Goal: Information Seeking & Learning: Learn about a topic

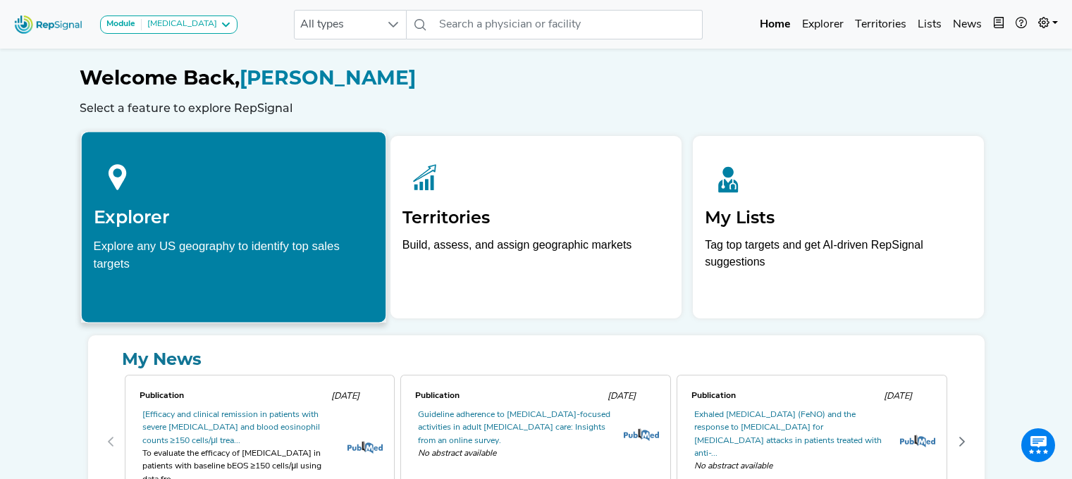
scroll to position [0, 11]
click at [214, 250] on div "Explore any US geography to identify top sales targets" at bounding box center [233, 254] width 281 height 35
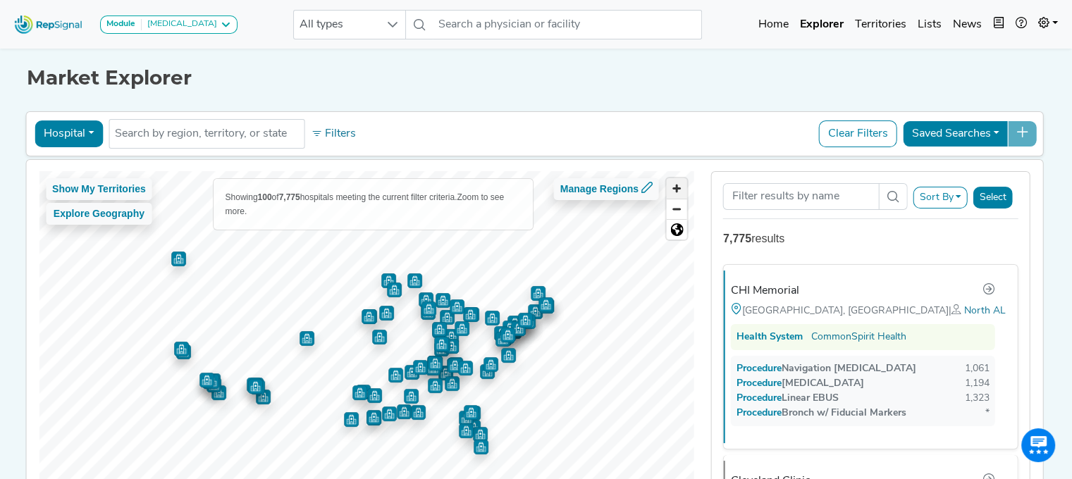
click at [671, 187] on span "Zoom in" at bounding box center [677, 188] width 20 height 20
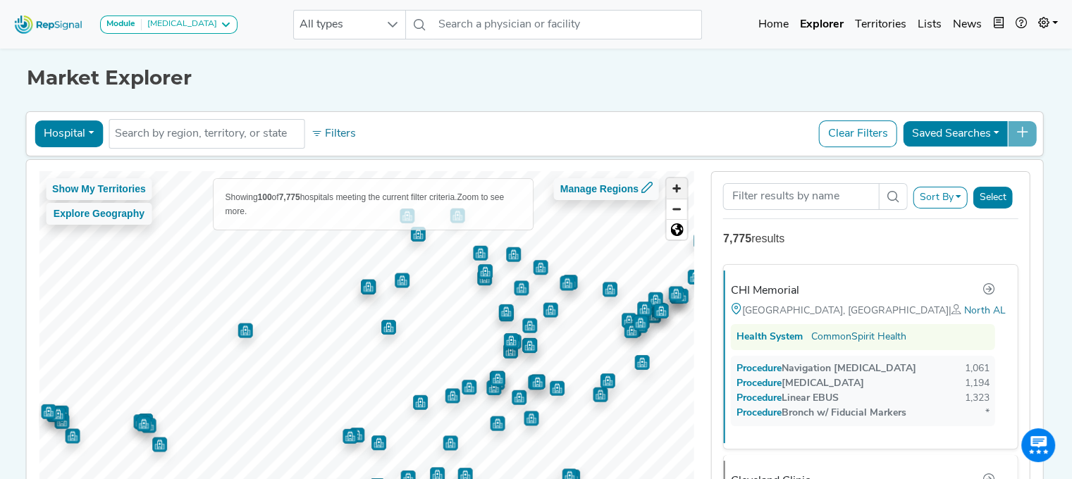
click at [671, 187] on span "Zoom in" at bounding box center [677, 188] width 20 height 20
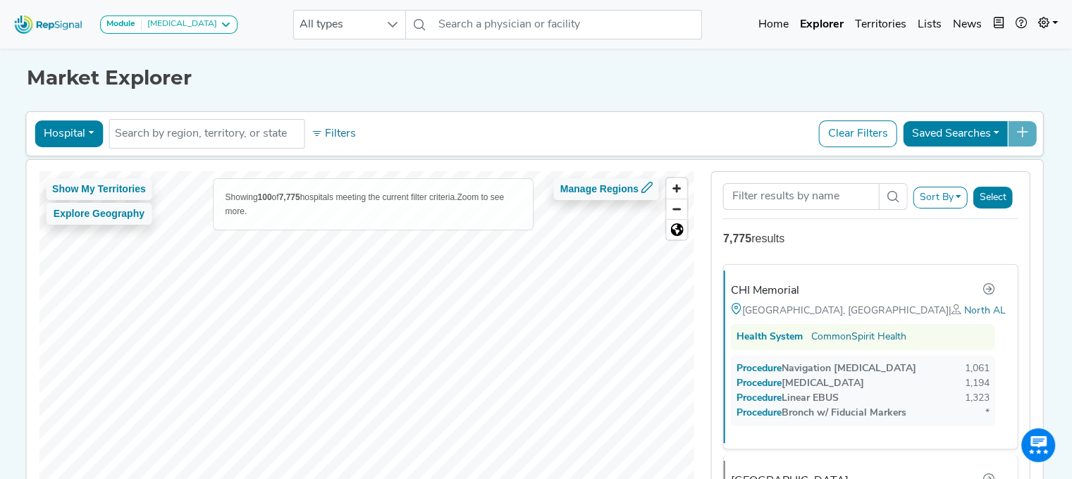
click at [118, 8] on div "Module [MEDICAL_DATA] [MEDICAL_DATA] Disposable Bronchoscope SBRT SPE TTNA [MED…" at bounding box center [536, 302] width 1072 height 605
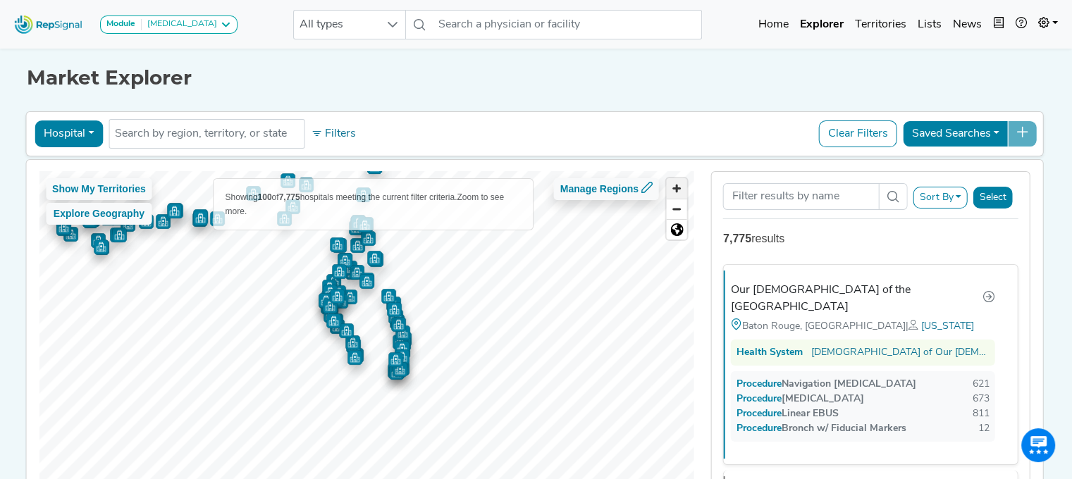
click at [667, 190] on span "Zoom in" at bounding box center [677, 188] width 20 height 20
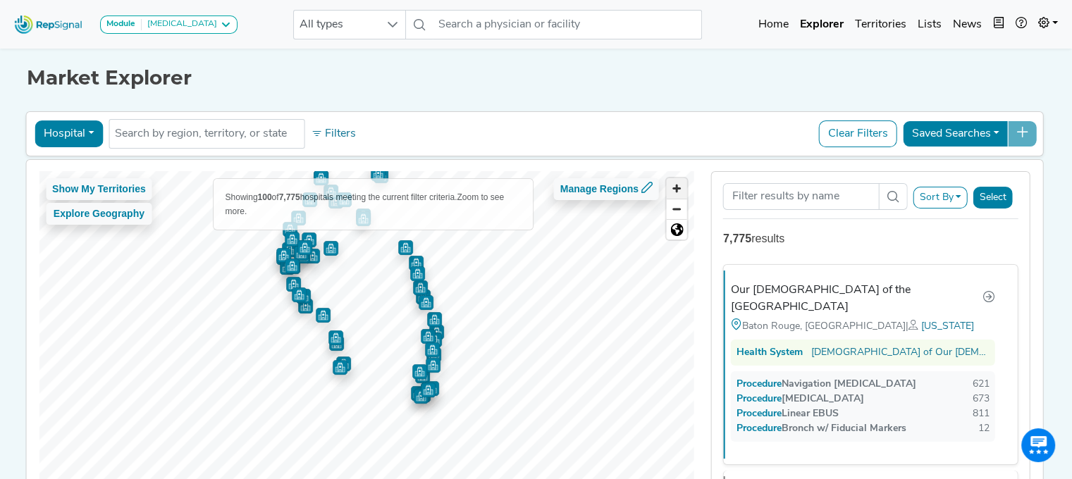
click at [667, 190] on span "Zoom in" at bounding box center [677, 188] width 20 height 20
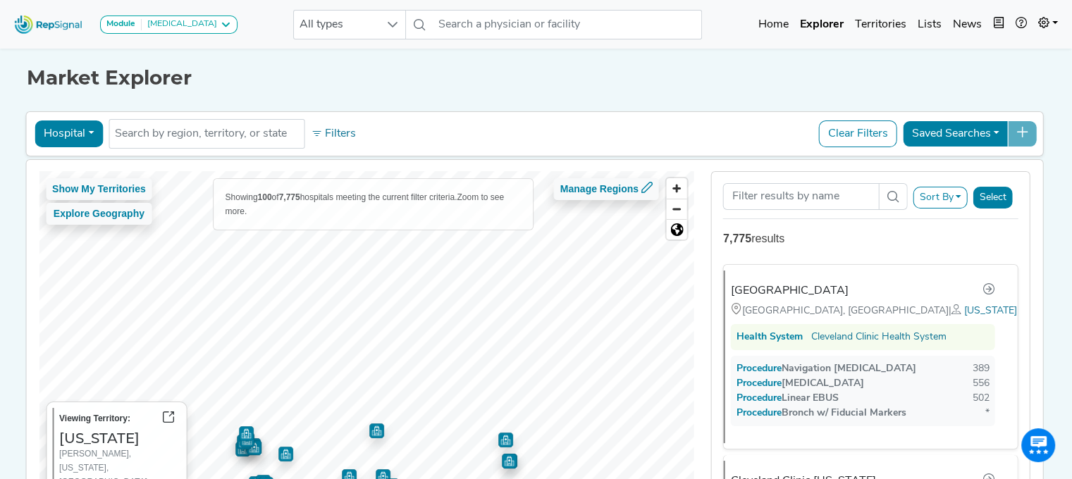
click at [352, 479] on html "Module [MEDICAL_DATA] [MEDICAL_DATA] Disposable Bronchoscope SBRT SPE TTNA [MED…" at bounding box center [536, 302] width 1072 height 605
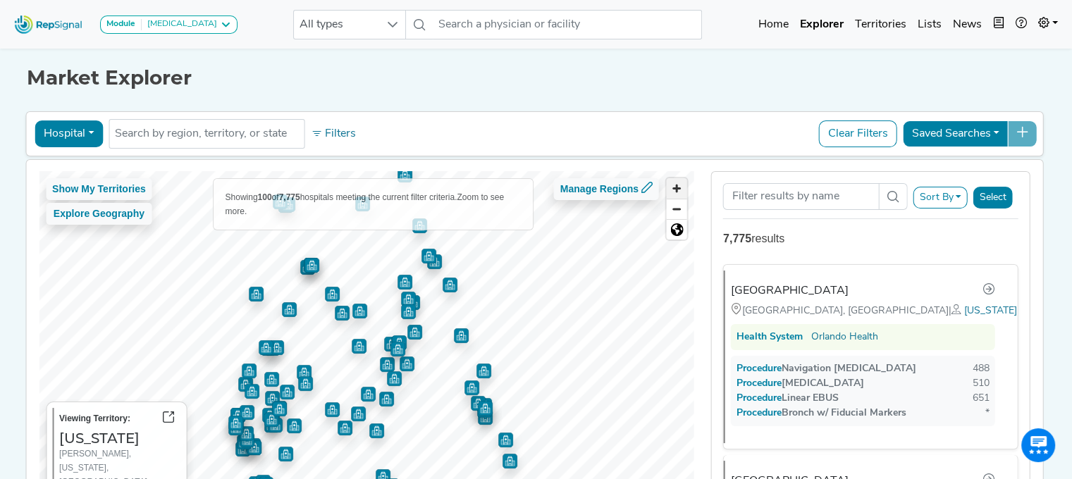
click at [667, 188] on span "Zoom in" at bounding box center [677, 188] width 20 height 20
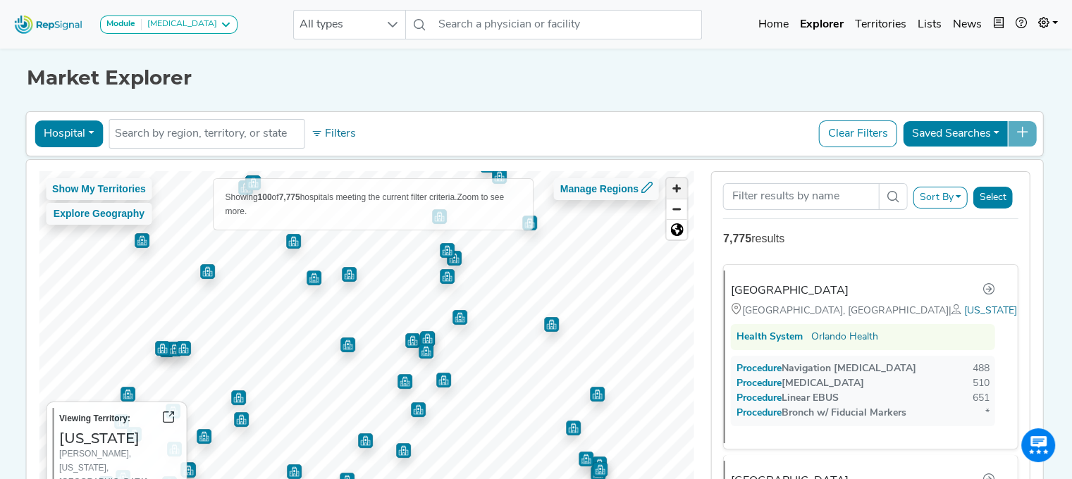
click at [667, 188] on span "Zoom in" at bounding box center [677, 188] width 20 height 20
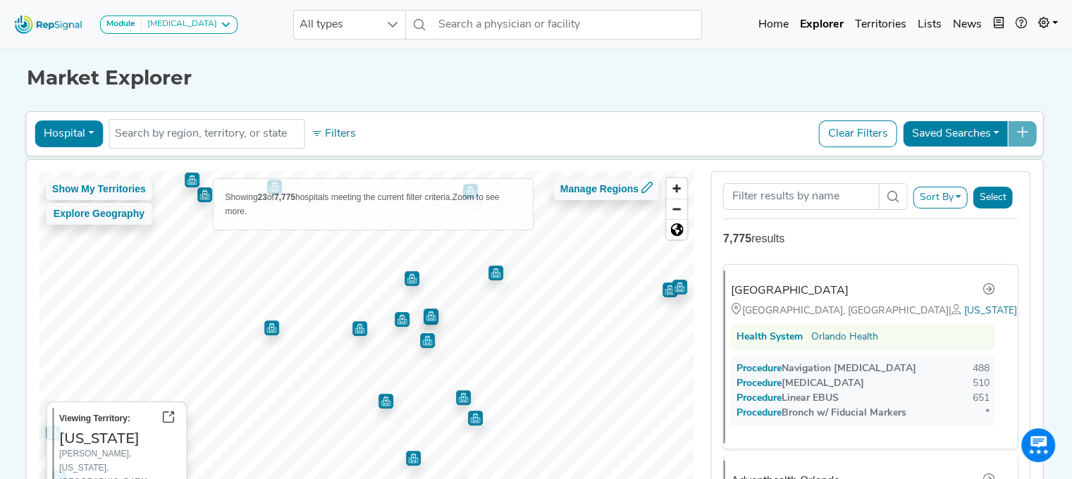
click at [424, 316] on img "Map marker" at bounding box center [431, 316] width 15 height 15
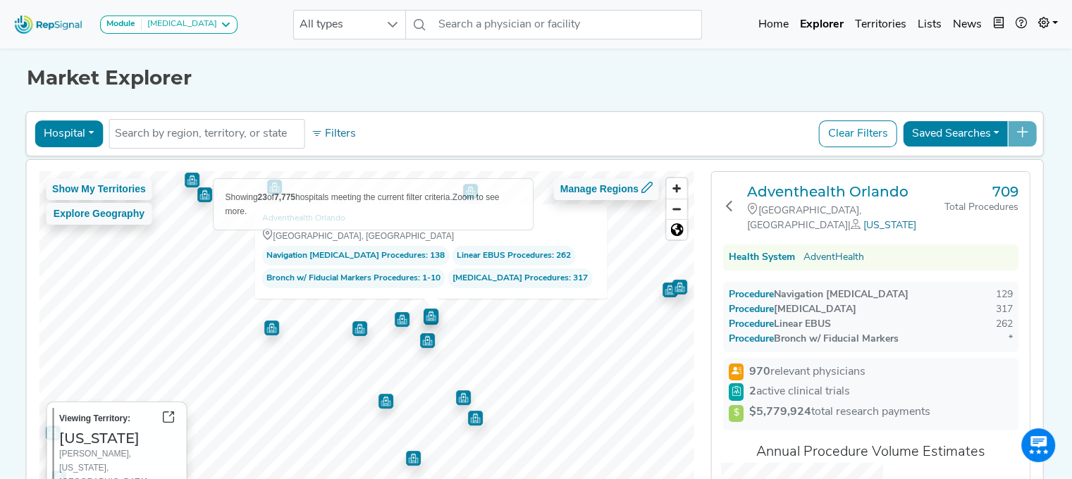
click at [395, 320] on img "Map marker" at bounding box center [402, 319] width 15 height 15
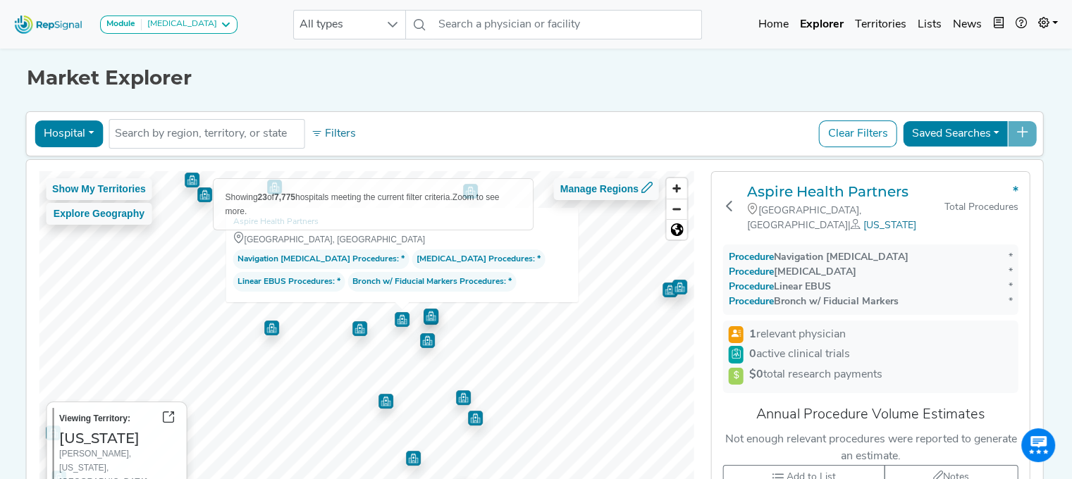
click at [352, 333] on img "Map marker" at bounding box center [359, 328] width 15 height 15
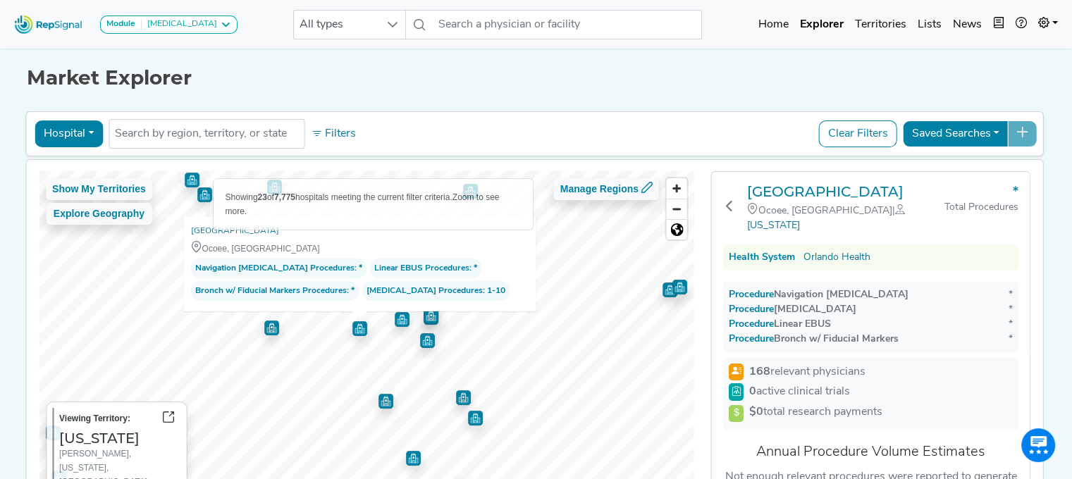
click at [420, 343] on img "Map marker" at bounding box center [427, 340] width 15 height 15
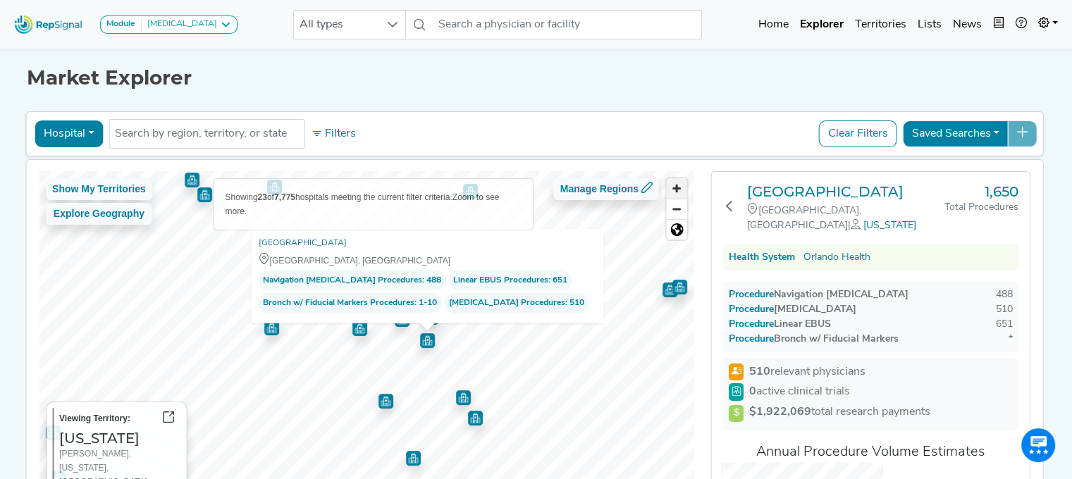
click at [667, 183] on span "Zoom in" at bounding box center [677, 188] width 20 height 20
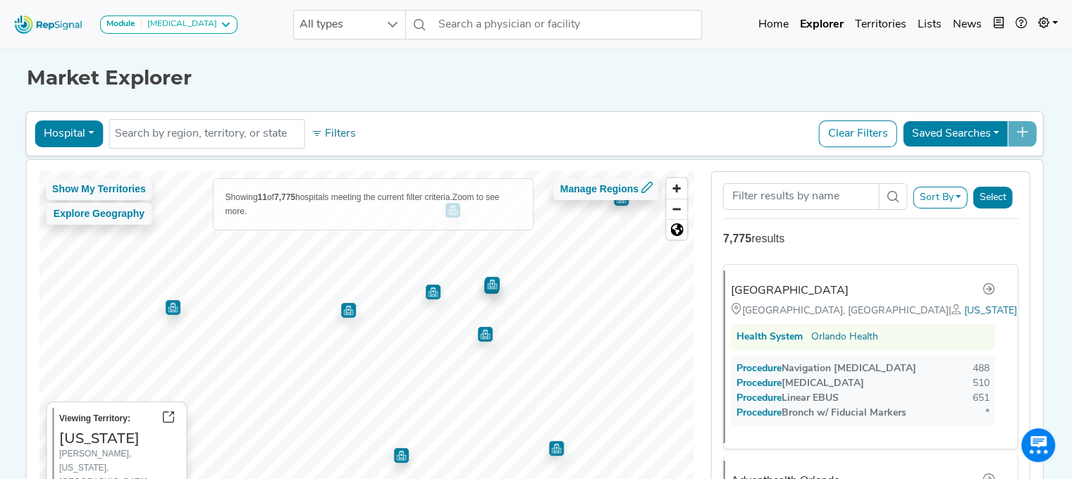
click at [338, 309] on img "Map marker" at bounding box center [348, 308] width 20 height 20
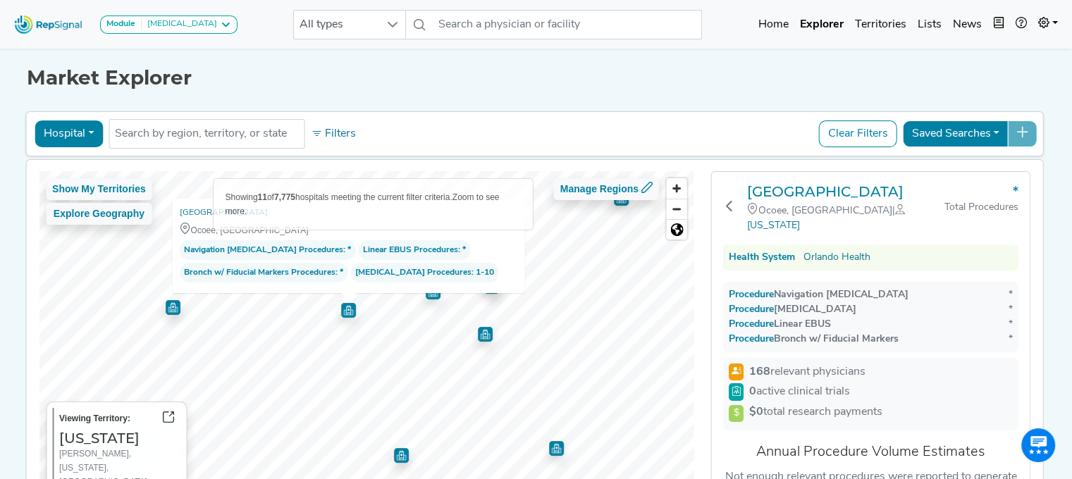
click at [166, 309] on img "Map marker" at bounding box center [173, 307] width 15 height 15
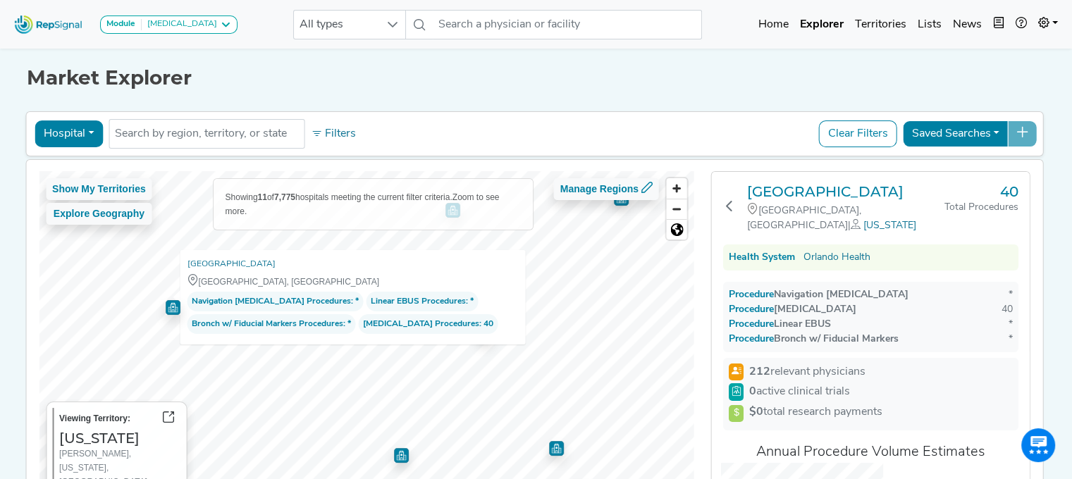
click at [394, 455] on img "Map marker" at bounding box center [401, 455] width 15 height 15
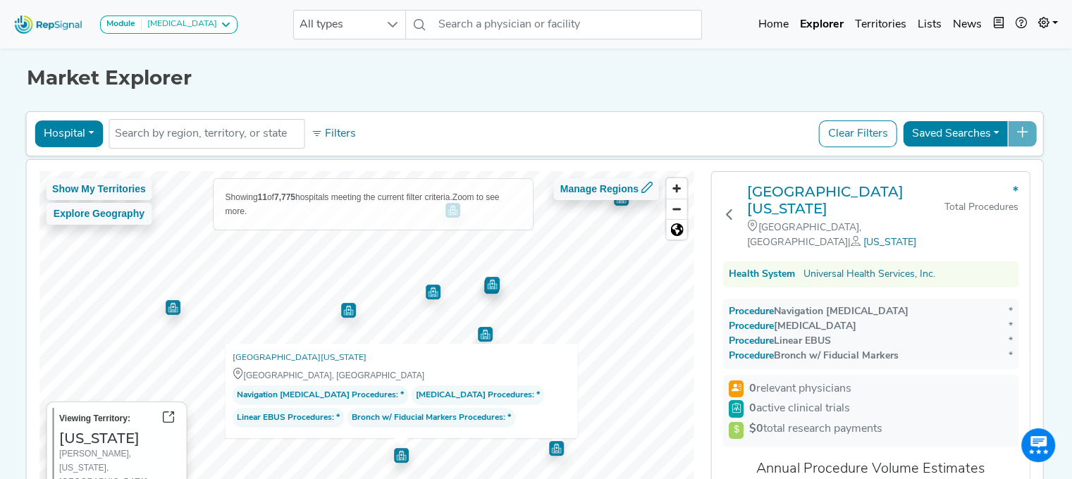
click at [549, 449] on img "Map marker" at bounding box center [556, 448] width 15 height 15
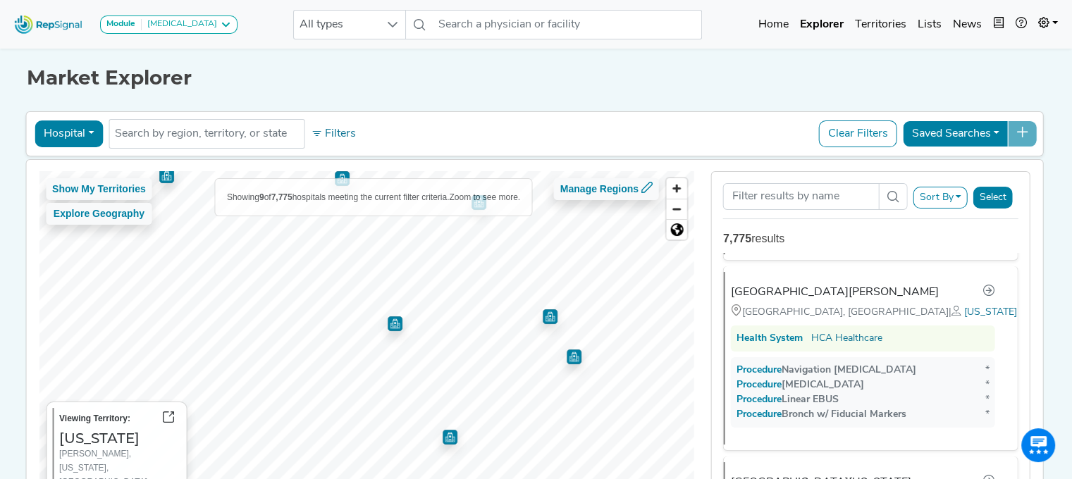
scroll to position [571, 0]
click at [567, 353] on img "Map marker" at bounding box center [574, 357] width 15 height 15
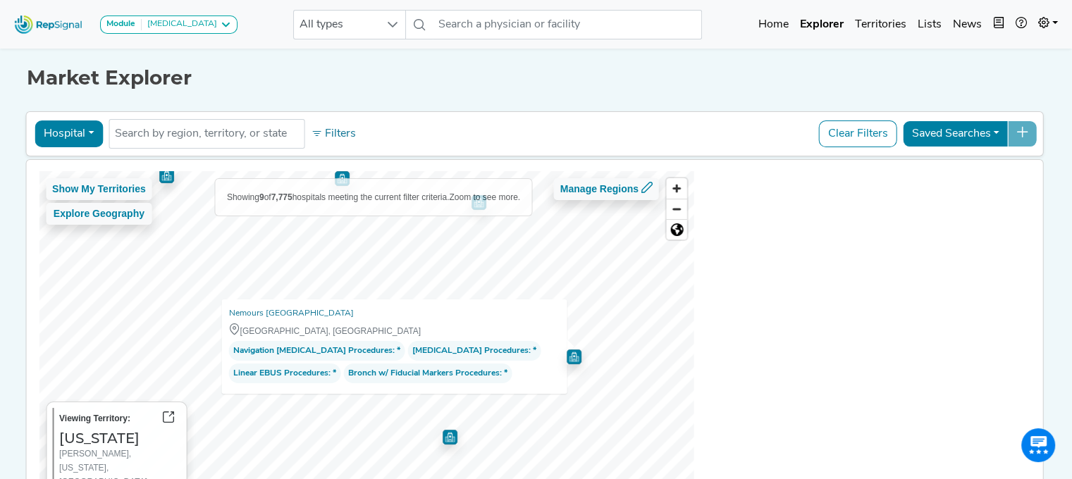
click at [563, 353] on img "Map marker" at bounding box center [573, 353] width 21 height 21
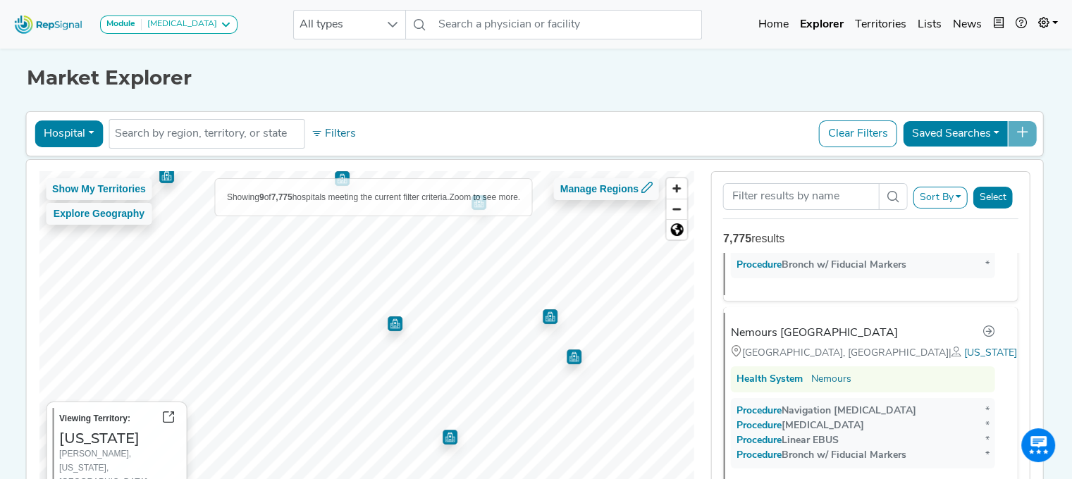
scroll to position [952, 0]
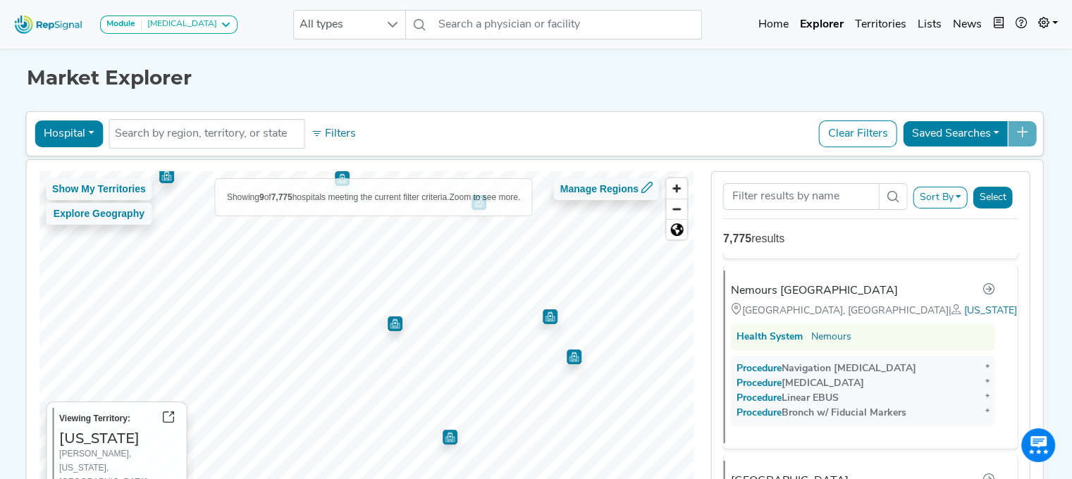
click at [443, 437] on img "Map marker" at bounding box center [450, 437] width 15 height 15
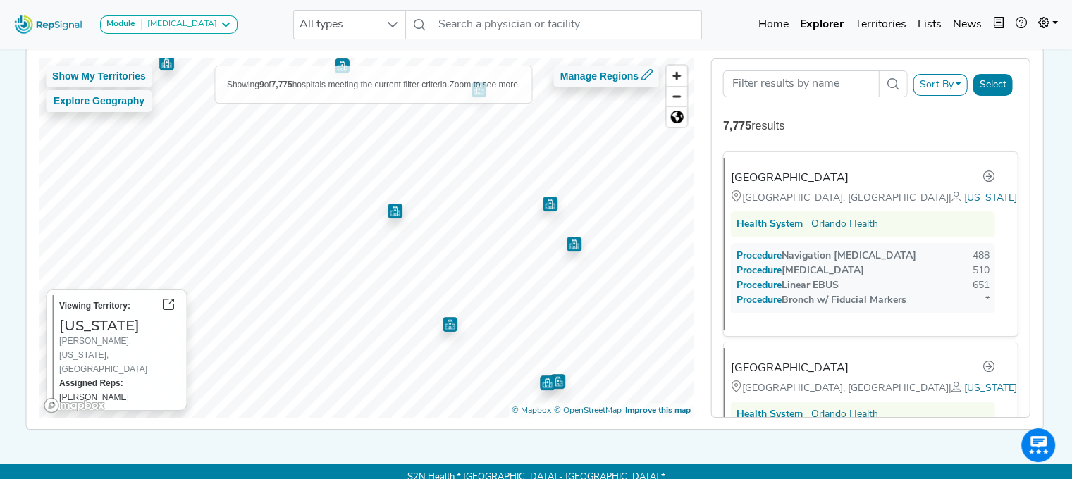
scroll to position [381, 0]
click at [385, 211] on img "Map marker" at bounding box center [395, 209] width 20 height 20
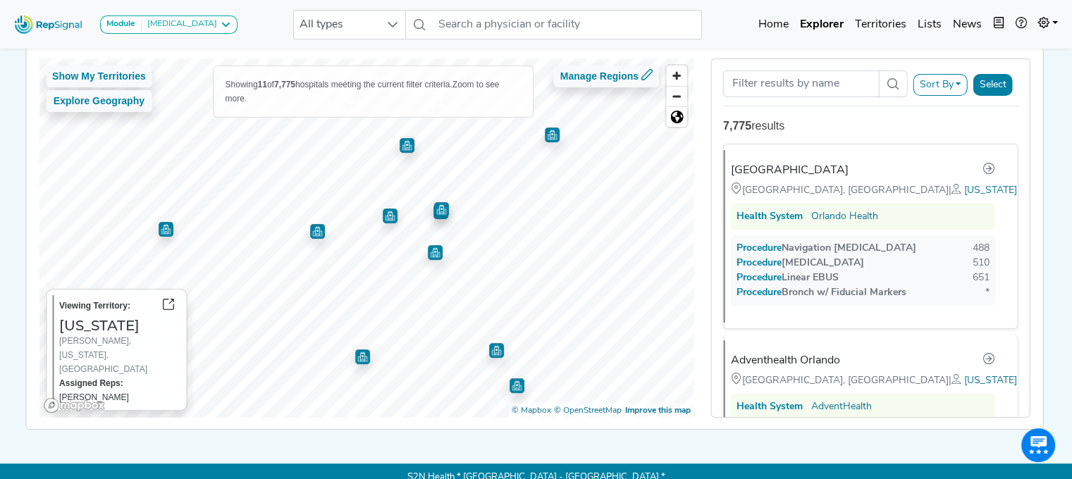
scroll to position [0, 0]
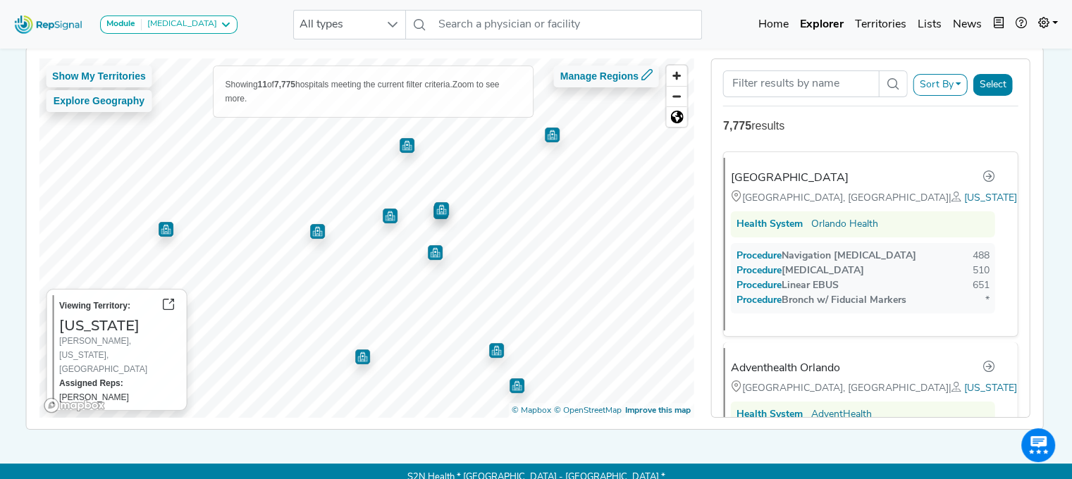
click at [383, 219] on img "Map marker" at bounding box center [390, 216] width 15 height 15
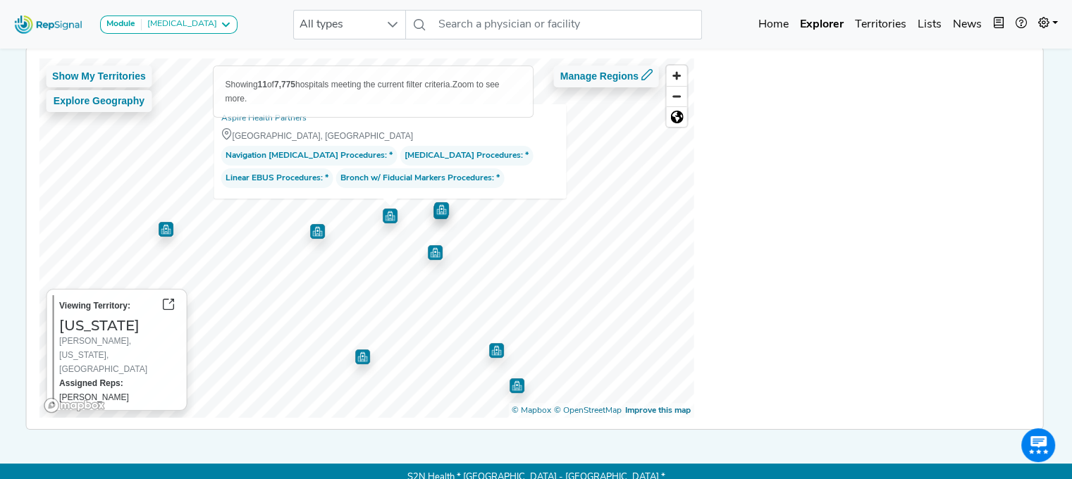
click at [380, 219] on img "Map marker" at bounding box center [390, 213] width 20 height 20
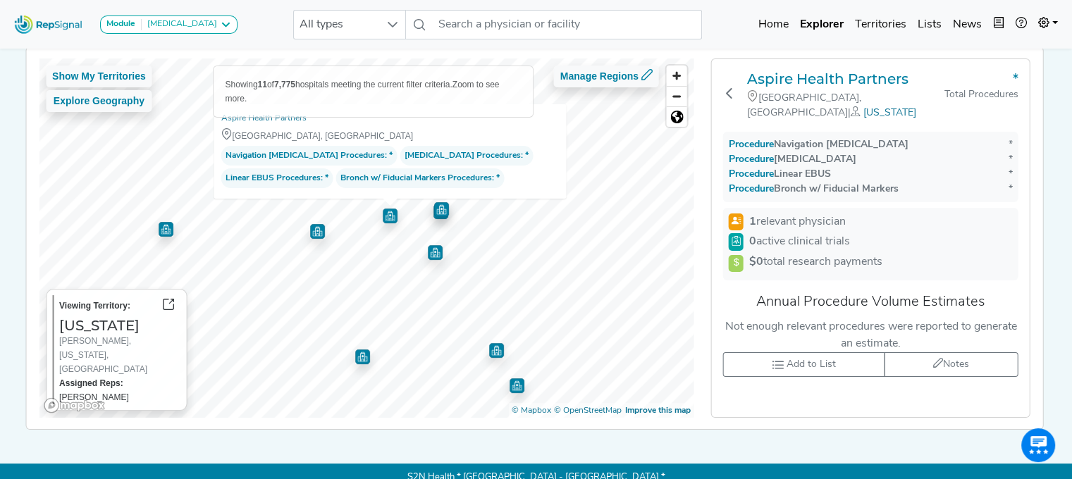
click at [434, 207] on img "Map marker" at bounding box center [441, 209] width 15 height 15
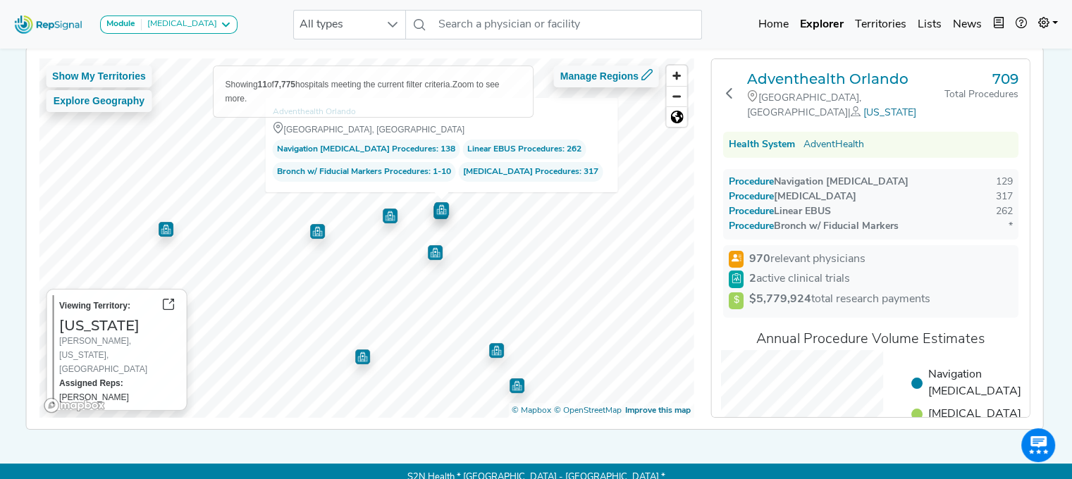
click at [428, 252] on img "Map marker" at bounding box center [435, 252] width 15 height 15
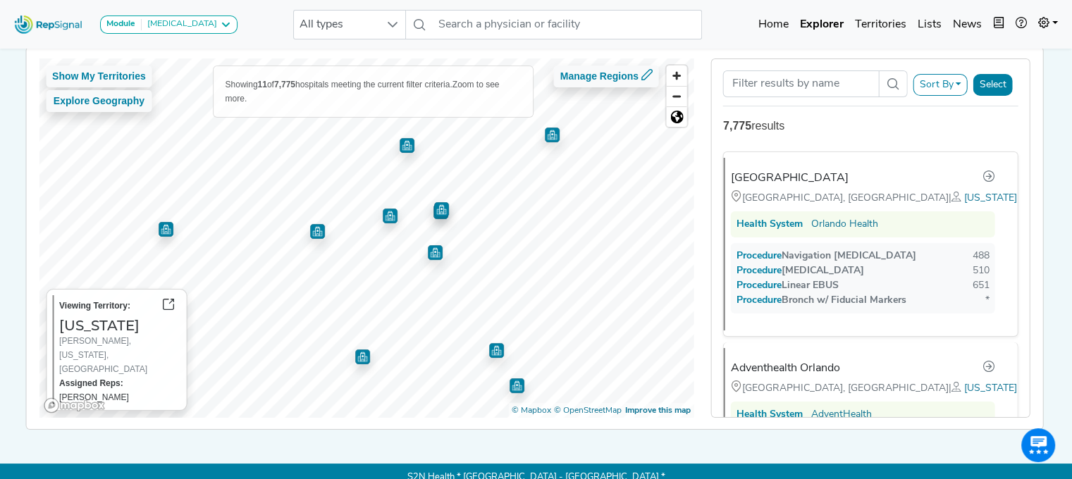
drag, startPoint x: 483, startPoint y: 348, endPoint x: 491, endPoint y: 352, distance: 8.8
click at [491, 352] on img "Map marker" at bounding box center [496, 350] width 15 height 15
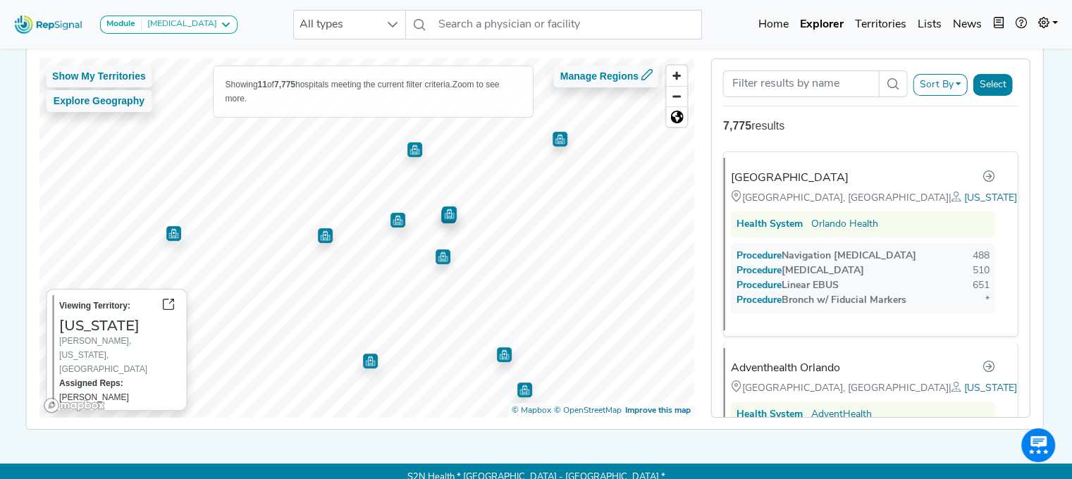
click at [497, 352] on img "Map marker" at bounding box center [504, 355] width 15 height 15
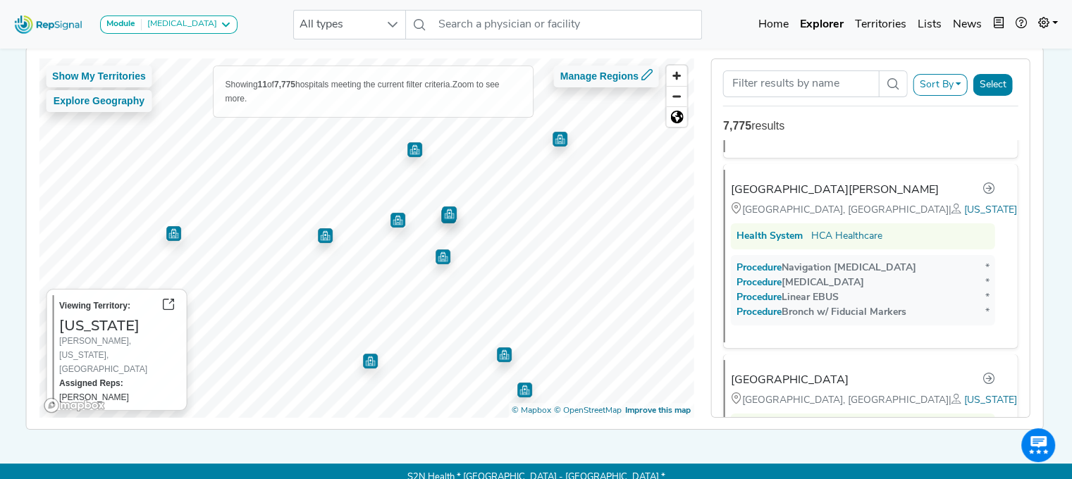
scroll to position [567, 0]
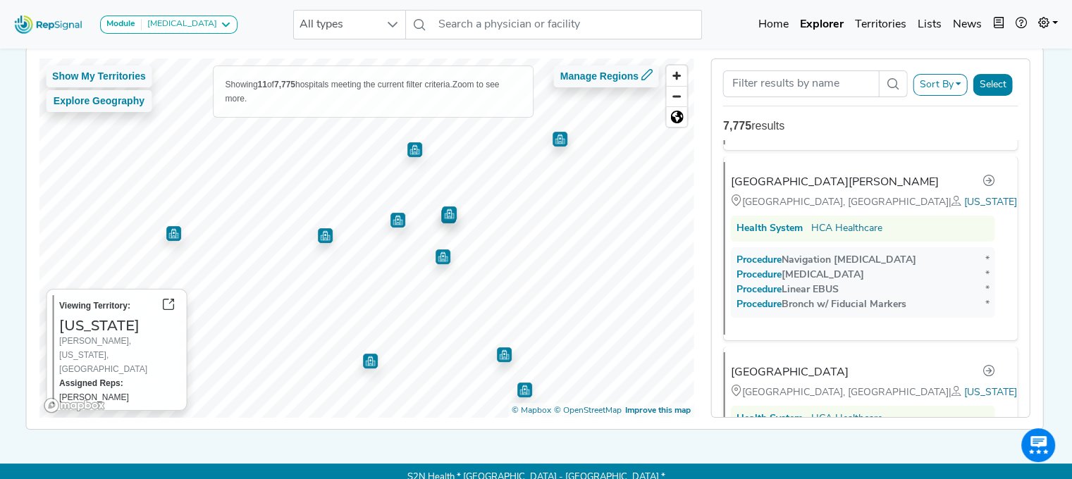
click at [517, 393] on img "Map marker" at bounding box center [524, 390] width 15 height 15
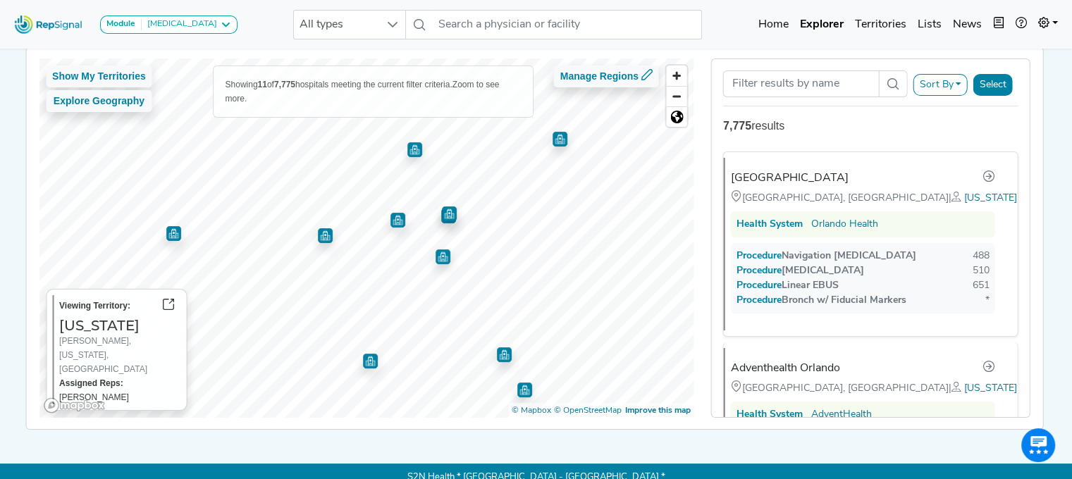
click at [553, 137] on img "Map marker" at bounding box center [560, 139] width 15 height 15
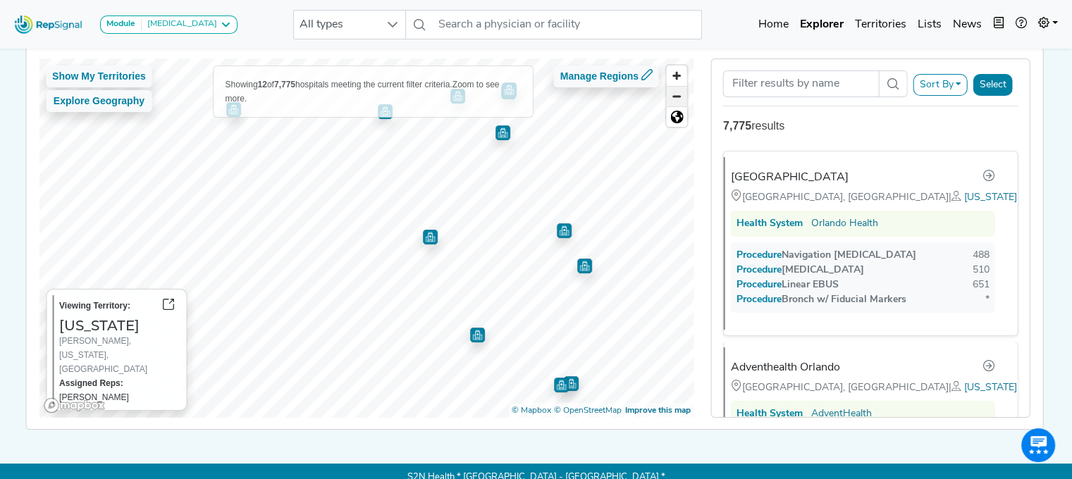
scroll to position [0, 0]
click at [470, 331] on img "Map marker" at bounding box center [477, 335] width 15 height 15
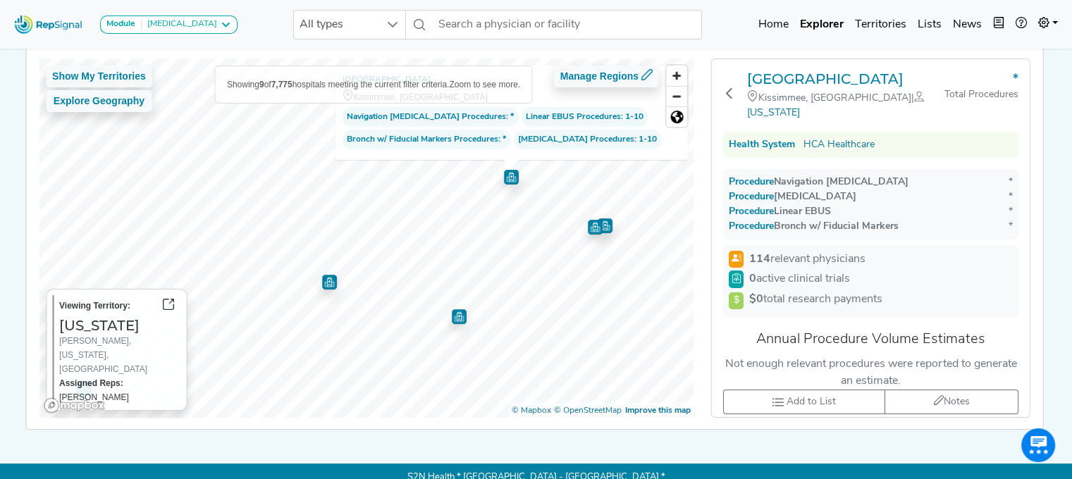
click at [322, 283] on img "Map marker" at bounding box center [329, 282] width 15 height 15
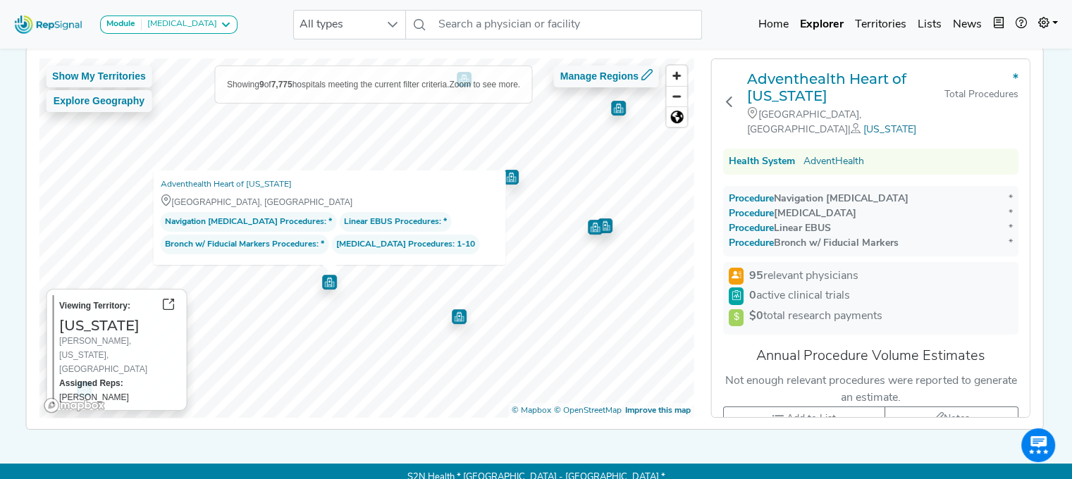
click at [598, 228] on img "Map marker" at bounding box center [605, 226] width 15 height 15
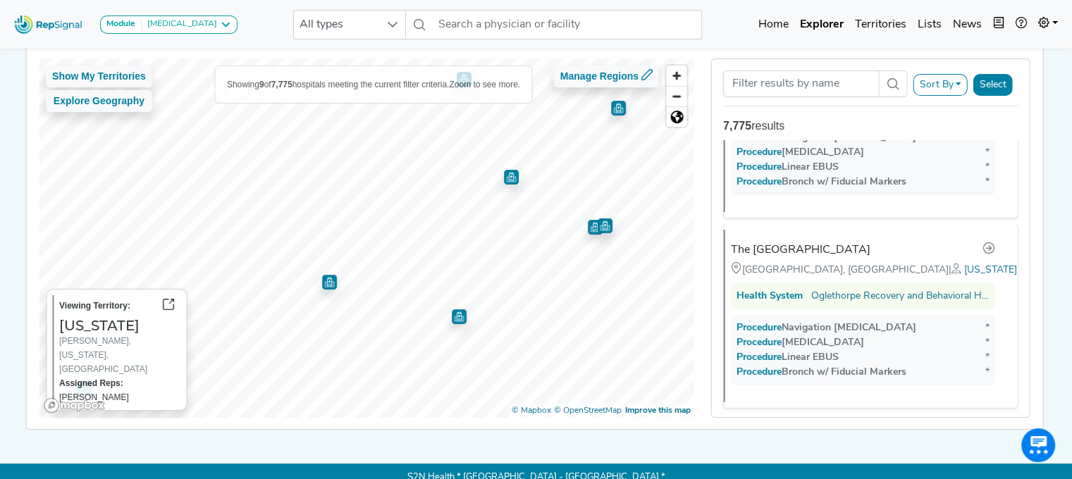
scroll to position [1461, 0]
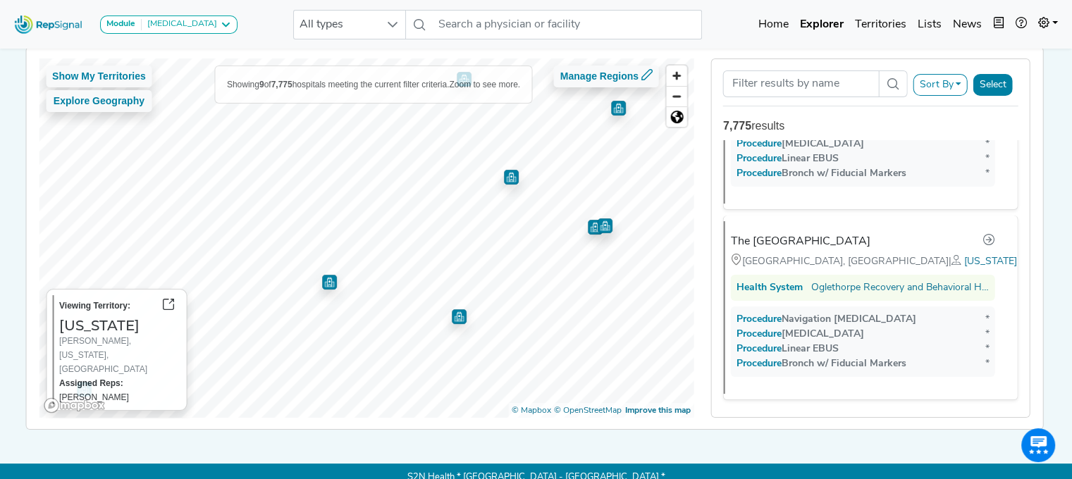
click at [588, 222] on img "Map marker" at bounding box center [595, 227] width 15 height 15
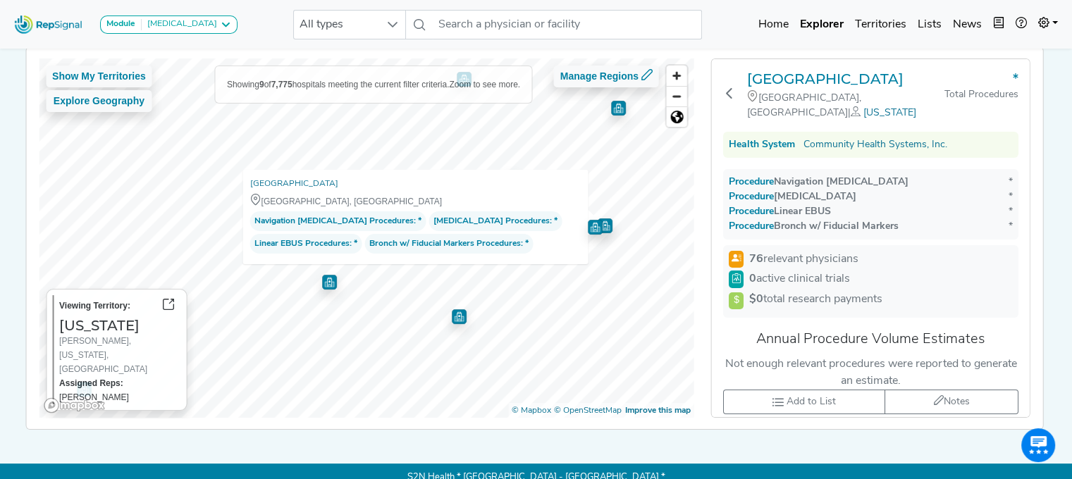
click at [452, 314] on img "Map marker" at bounding box center [459, 316] width 15 height 15
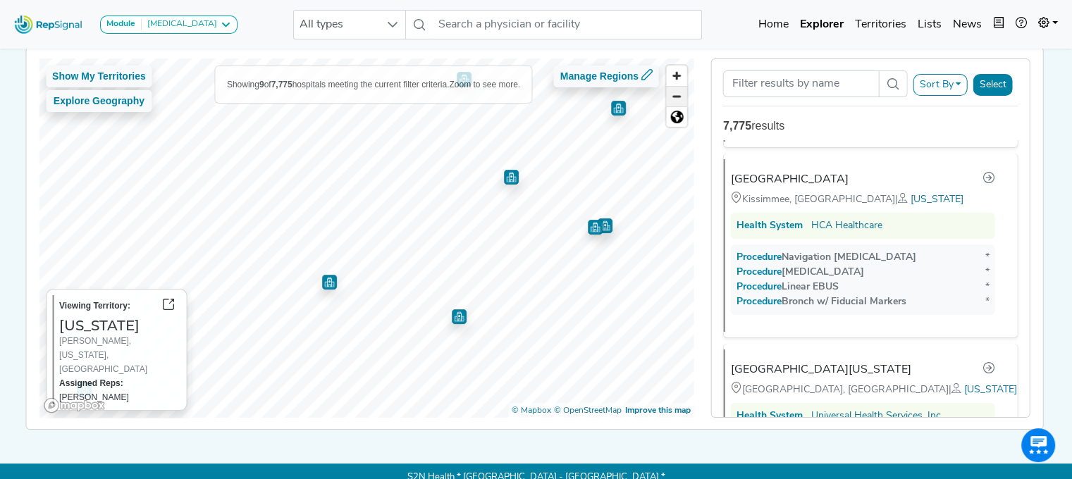
scroll to position [761, 0]
click at [667, 93] on span "Zoom out" at bounding box center [677, 97] width 20 height 20
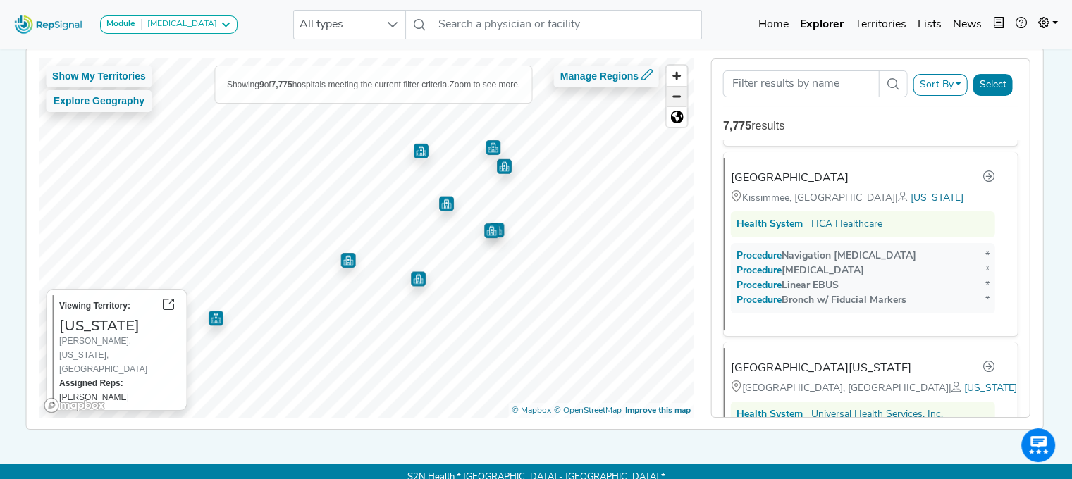
click at [667, 93] on span "Zoom out" at bounding box center [677, 97] width 20 height 20
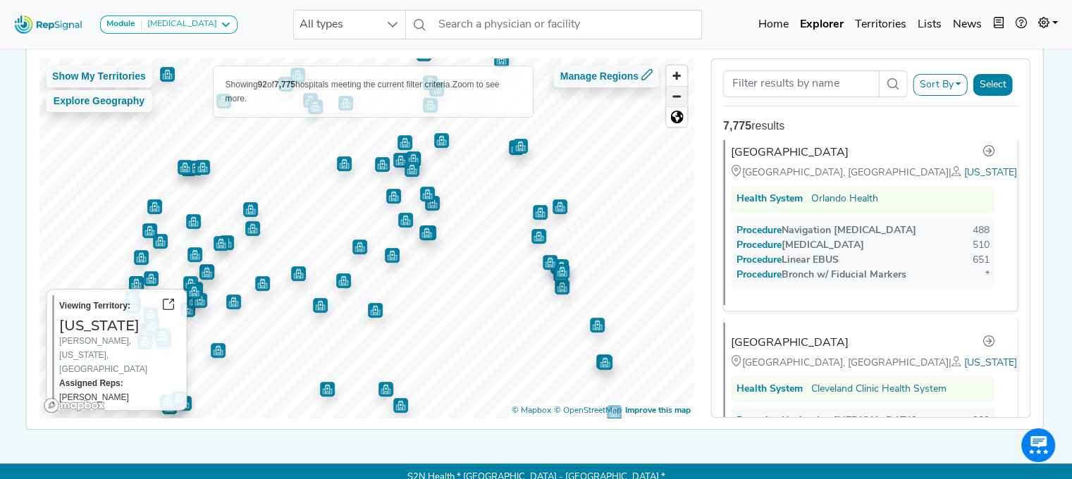
scroll to position [0, 0]
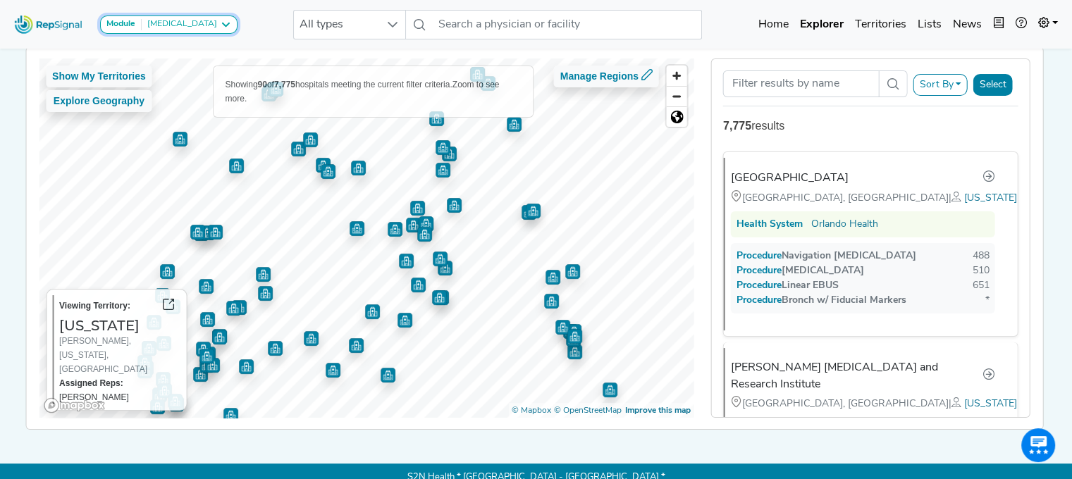
click at [192, 23] on div "[MEDICAL_DATA]" at bounding box center [179, 24] width 75 height 11
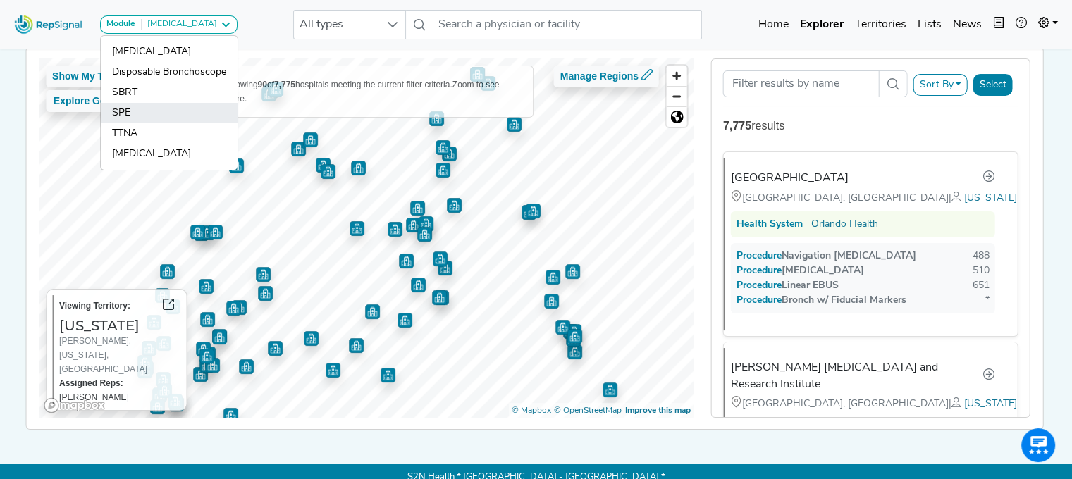
click at [166, 111] on link "SPE" at bounding box center [169, 113] width 137 height 20
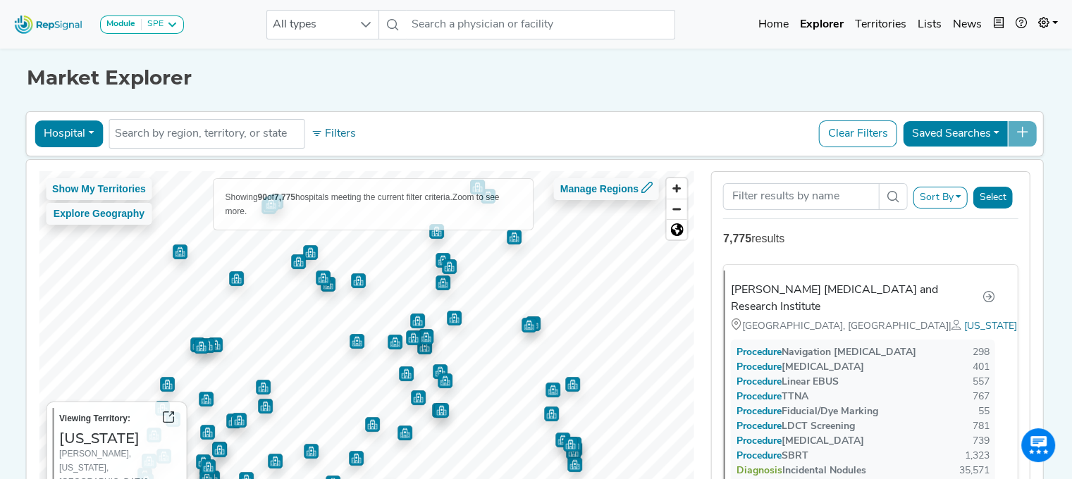
scroll to position [107, 0]
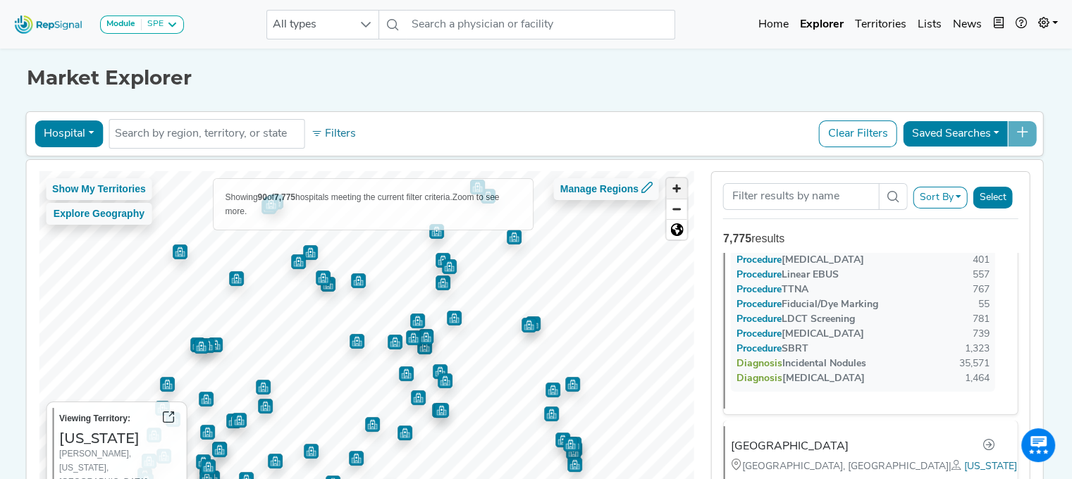
click at [677, 186] on span "Zoom in" at bounding box center [677, 188] width 20 height 20
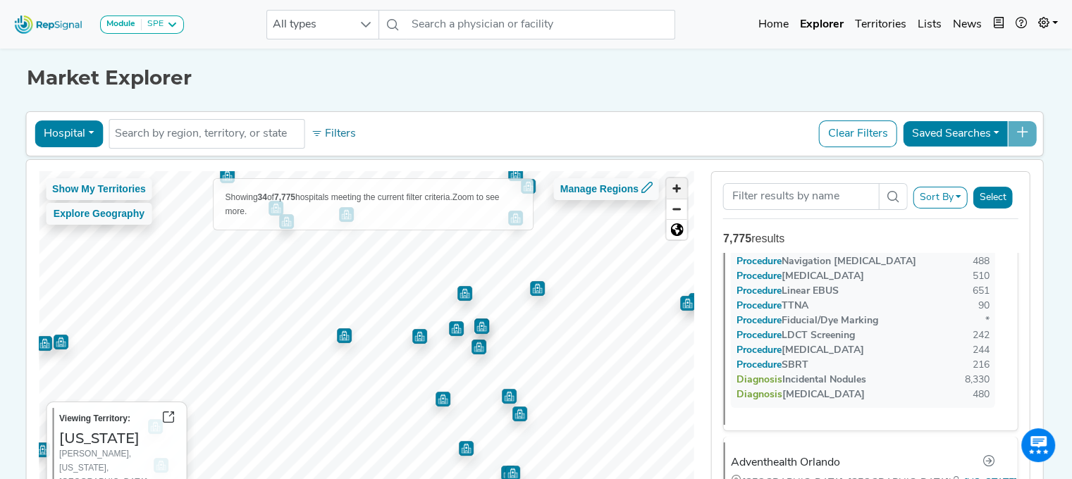
scroll to position [0, 0]
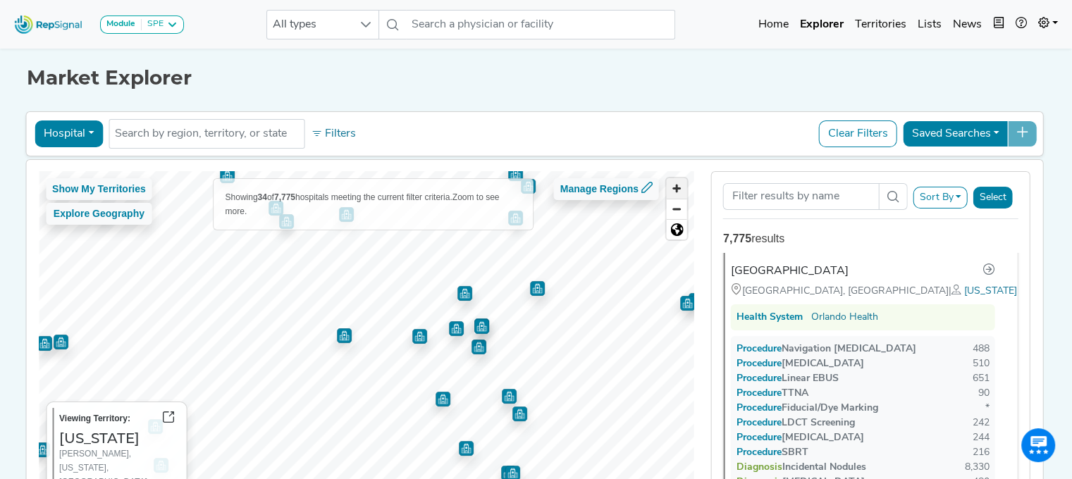
click at [677, 186] on span "Zoom in" at bounding box center [677, 188] width 20 height 20
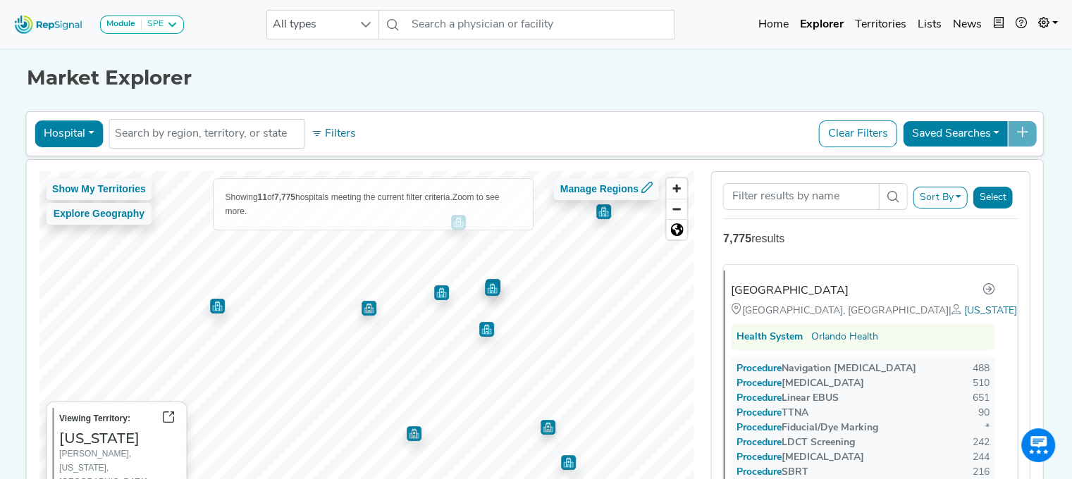
click at [362, 309] on img "Map marker" at bounding box center [369, 308] width 15 height 15
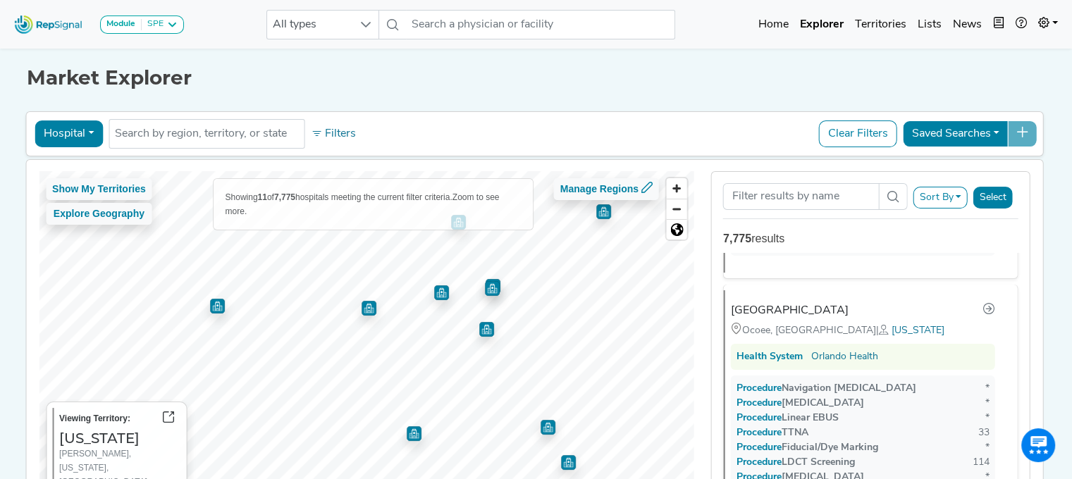
scroll to position [844, 0]
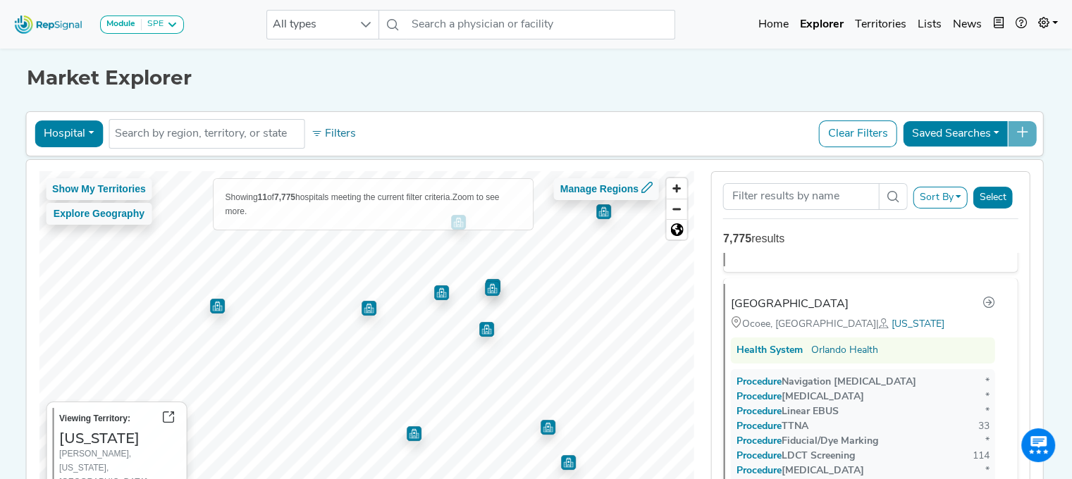
click at [210, 308] on img "Map marker" at bounding box center [217, 306] width 15 height 15
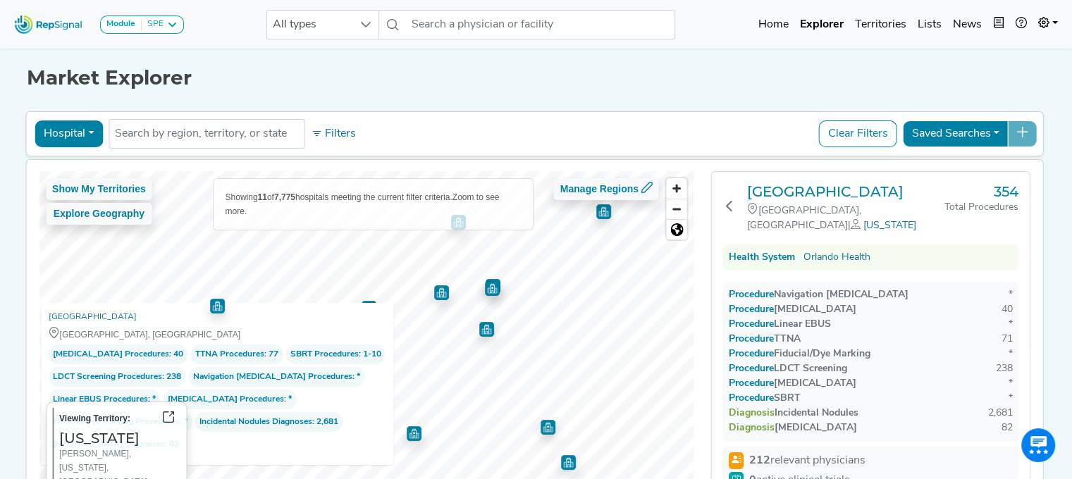
click at [479, 329] on img "Map marker" at bounding box center [486, 329] width 15 height 15
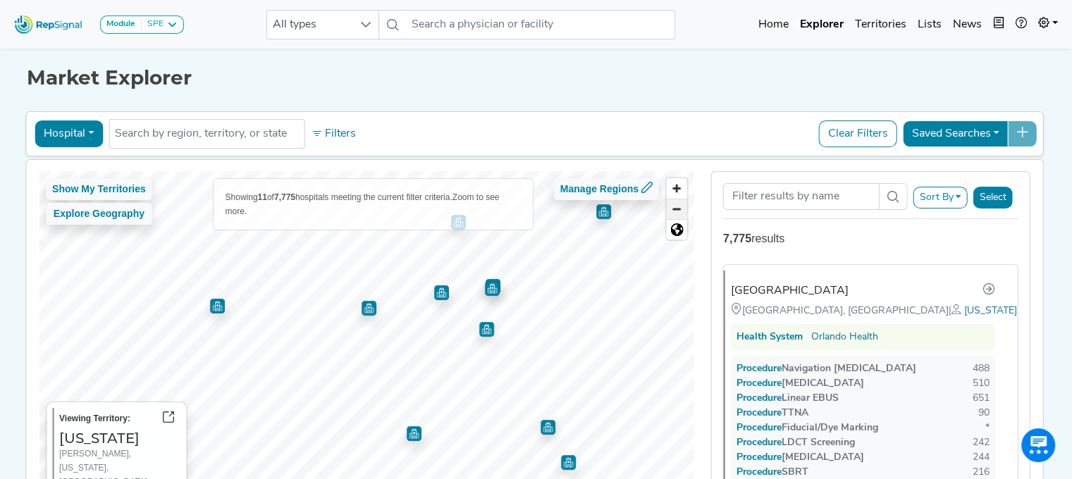
click at [675, 204] on span "Zoom out" at bounding box center [677, 209] width 20 height 20
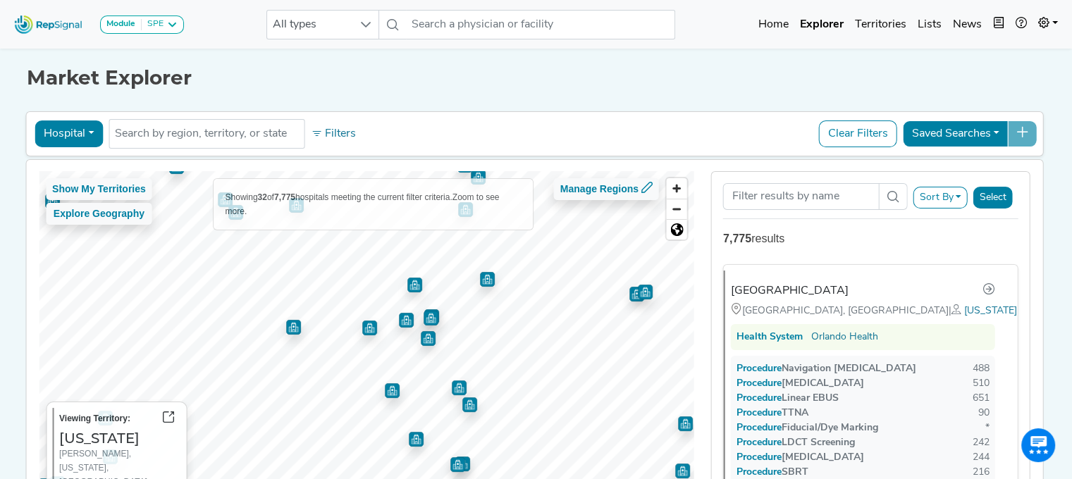
click at [458, 386] on img "Map marker" at bounding box center [459, 388] width 15 height 15
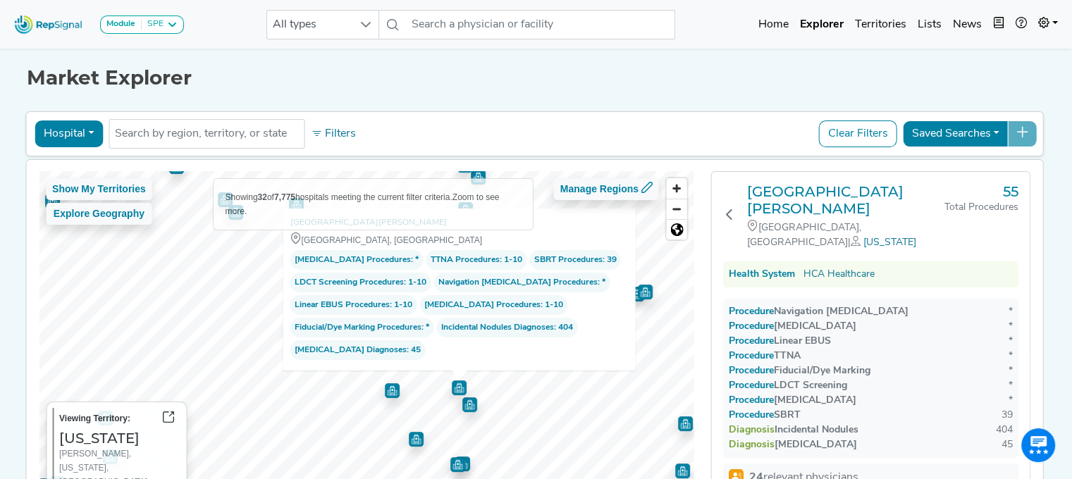
click at [465, 404] on img "Map marker" at bounding box center [469, 405] width 15 height 15
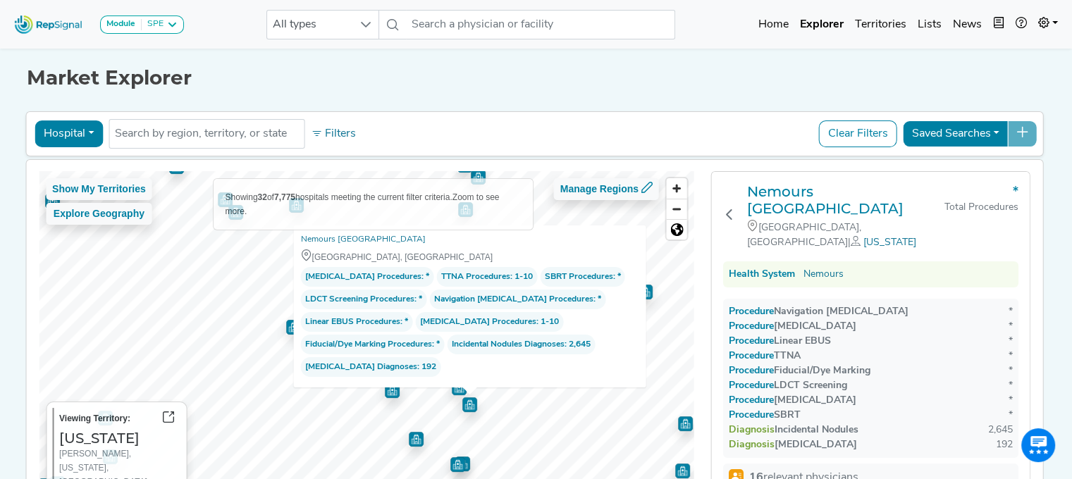
click at [387, 394] on img "Map marker" at bounding box center [392, 390] width 15 height 15
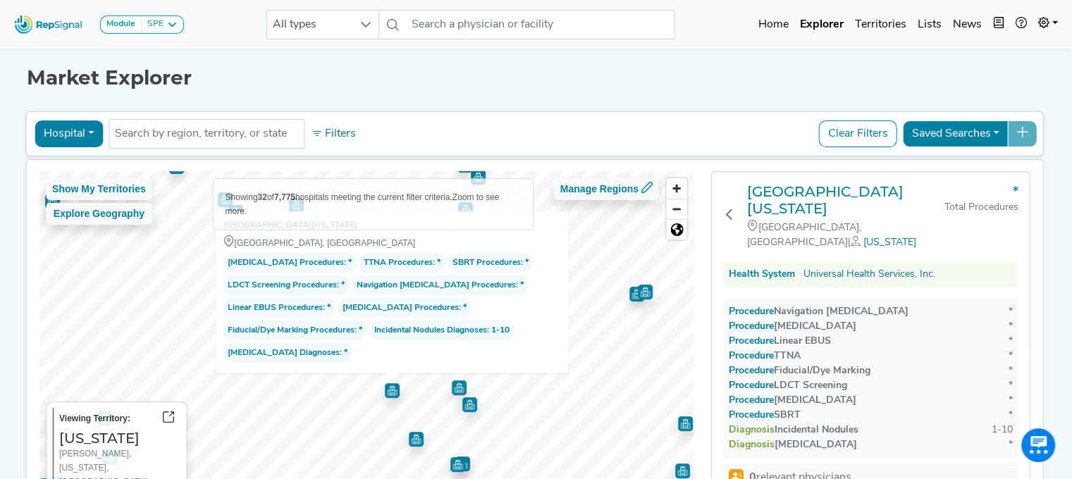
click at [409, 441] on img "Map marker" at bounding box center [416, 439] width 15 height 15
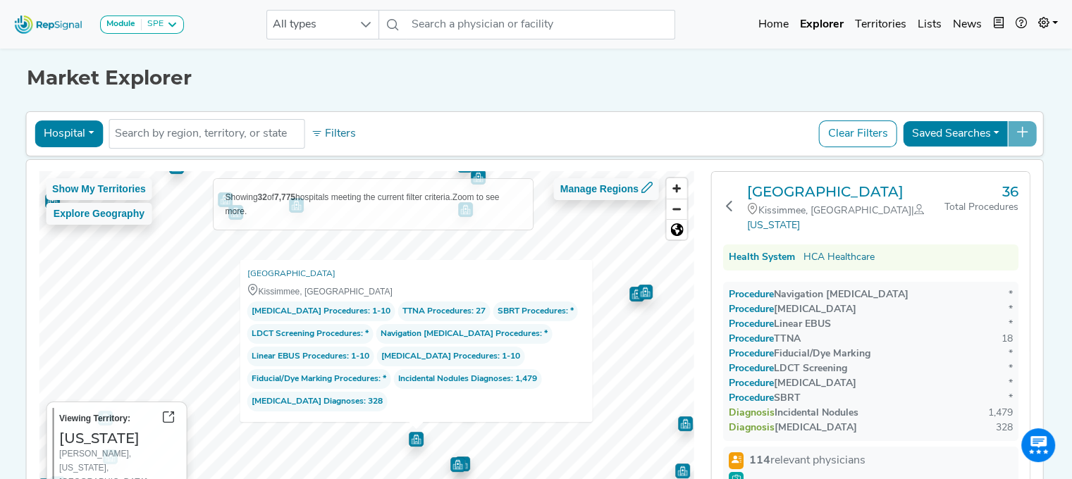
click at [407, 441] on img "Map marker" at bounding box center [416, 438] width 18 height 18
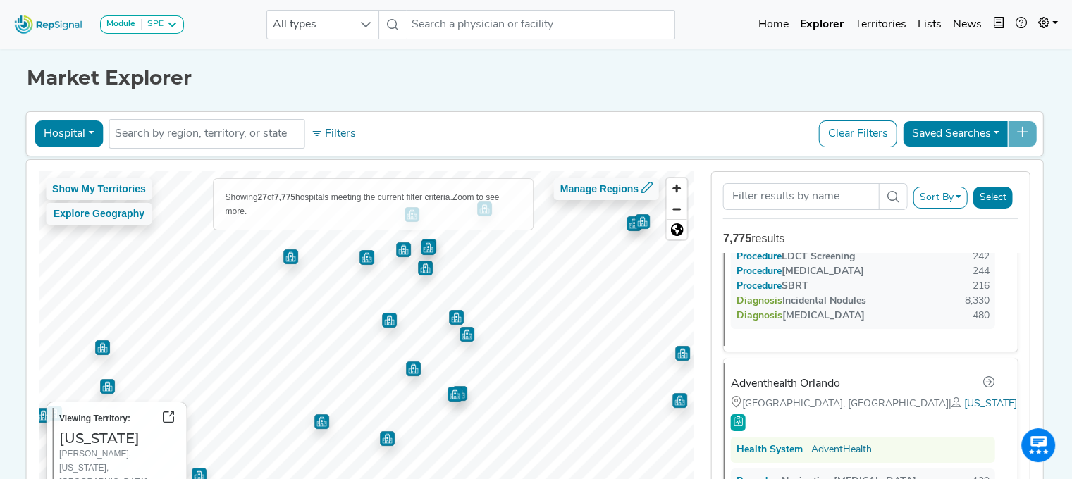
click at [314, 418] on img "Map marker" at bounding box center [321, 421] width 15 height 15
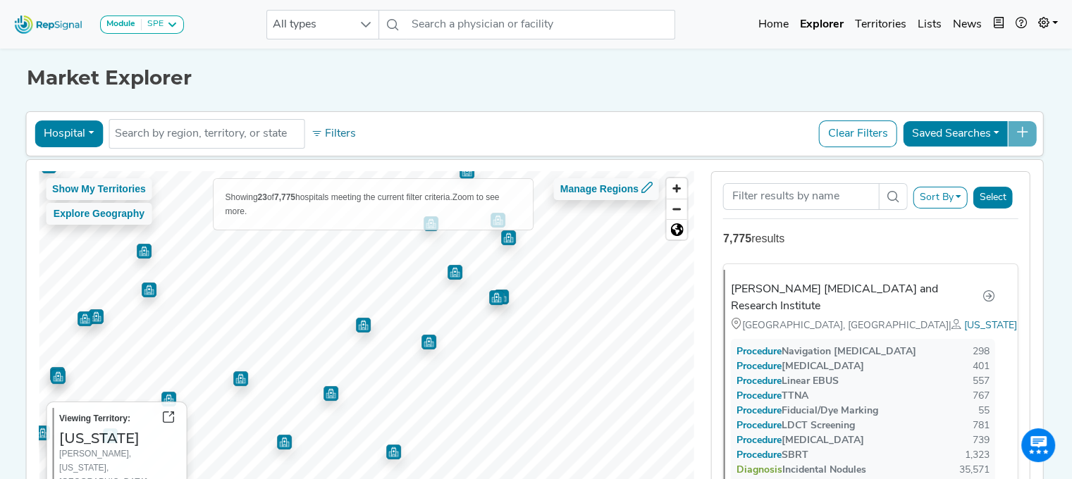
scroll to position [0, 0]
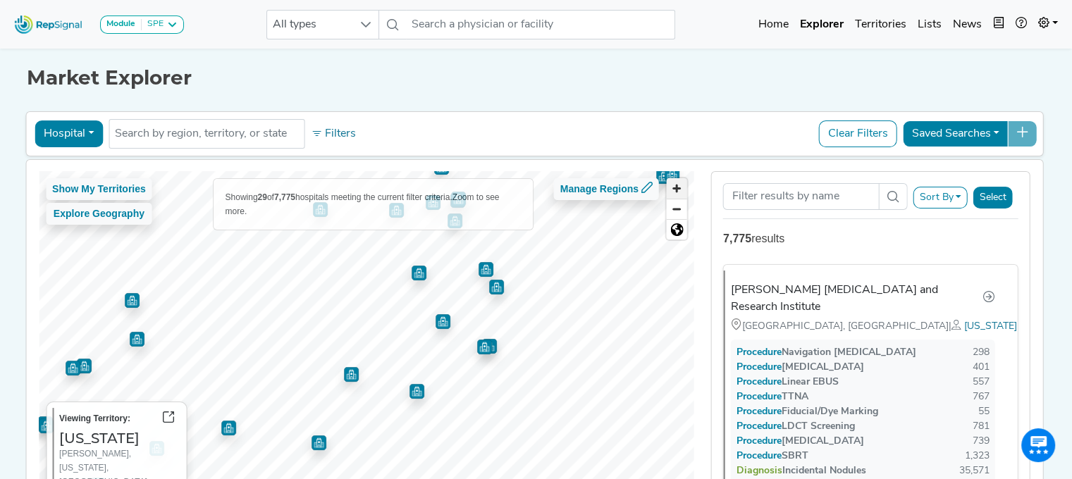
click at [680, 182] on span "Zoom in" at bounding box center [677, 188] width 20 height 20
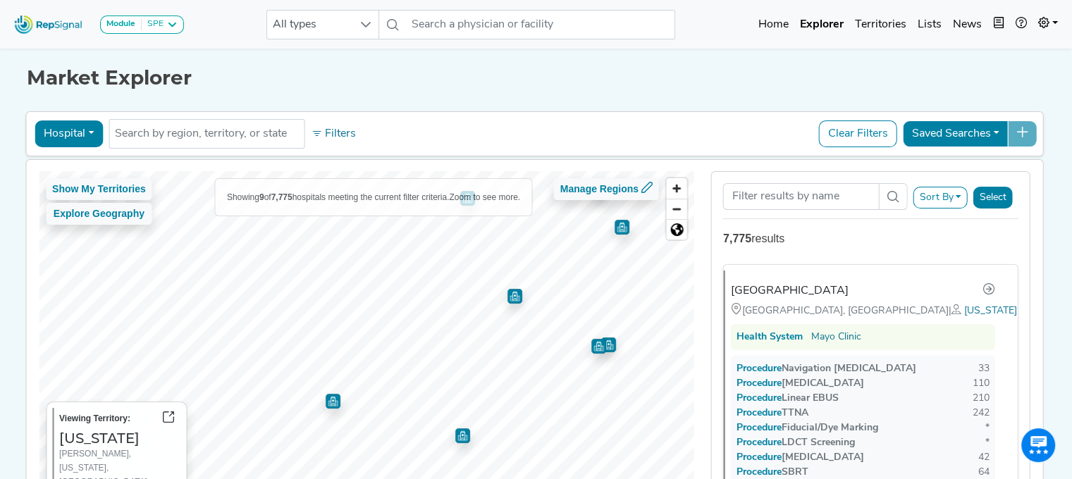
click at [603, 343] on img "Map marker" at bounding box center [608, 345] width 15 height 15
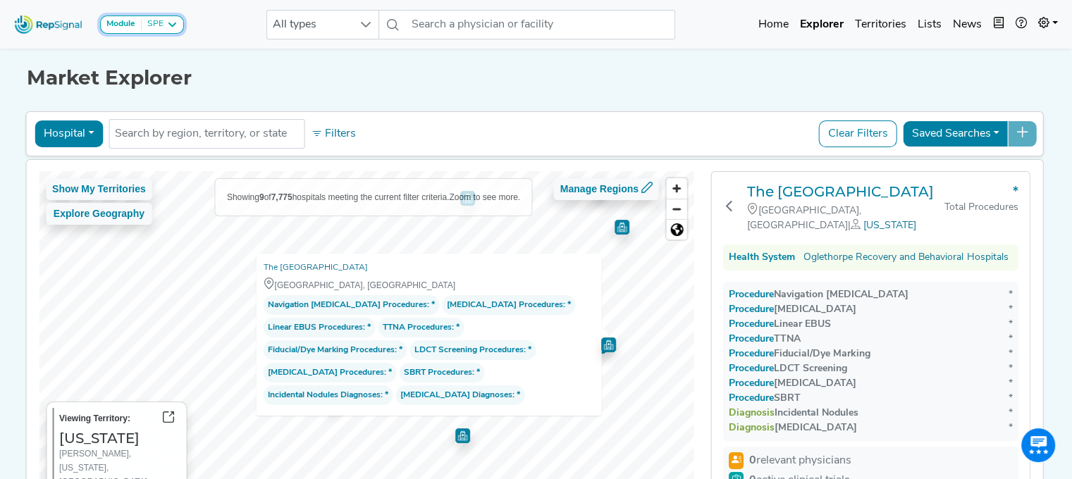
click at [169, 25] on icon at bounding box center [171, 24] width 11 height 11
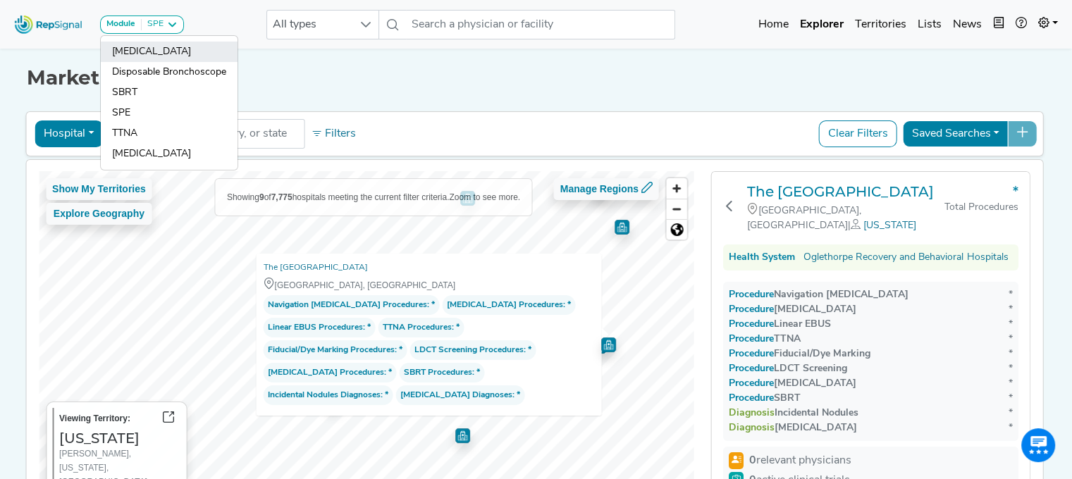
click at [149, 44] on link "[MEDICAL_DATA]" at bounding box center [169, 52] width 137 height 20
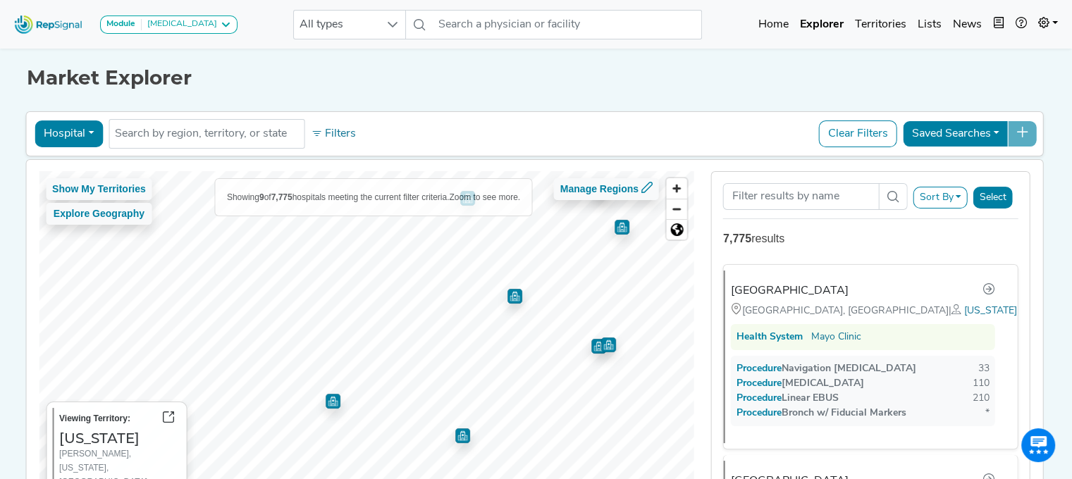
click at [508, 295] on img "Map marker" at bounding box center [515, 296] width 15 height 15
